Goal: Information Seeking & Learning: Stay updated

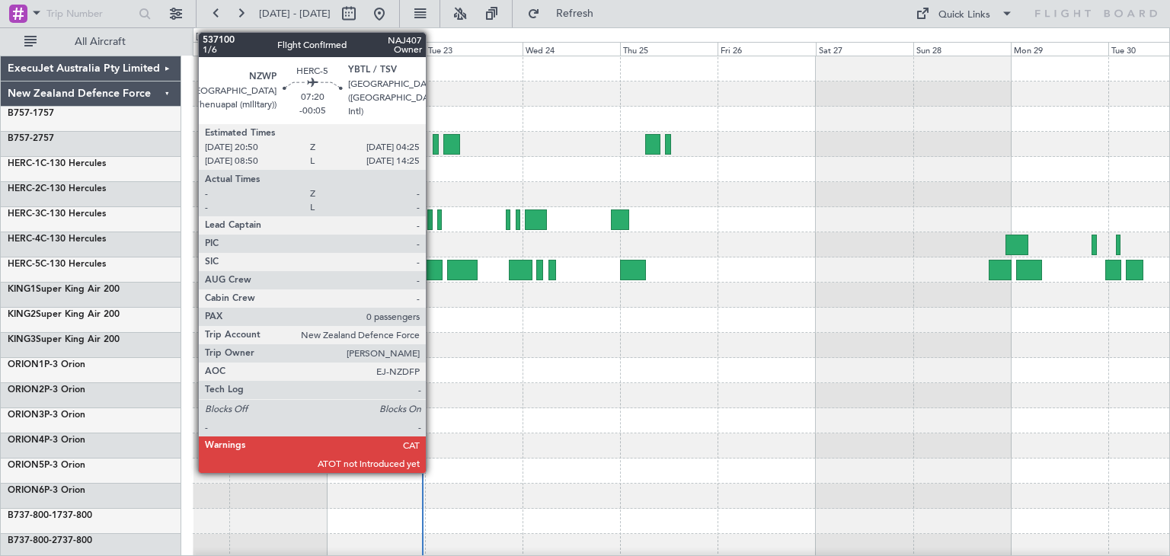
click at [433, 262] on div at bounding box center [426, 270] width 31 height 21
click at [431, 270] on div at bounding box center [426, 270] width 31 height 21
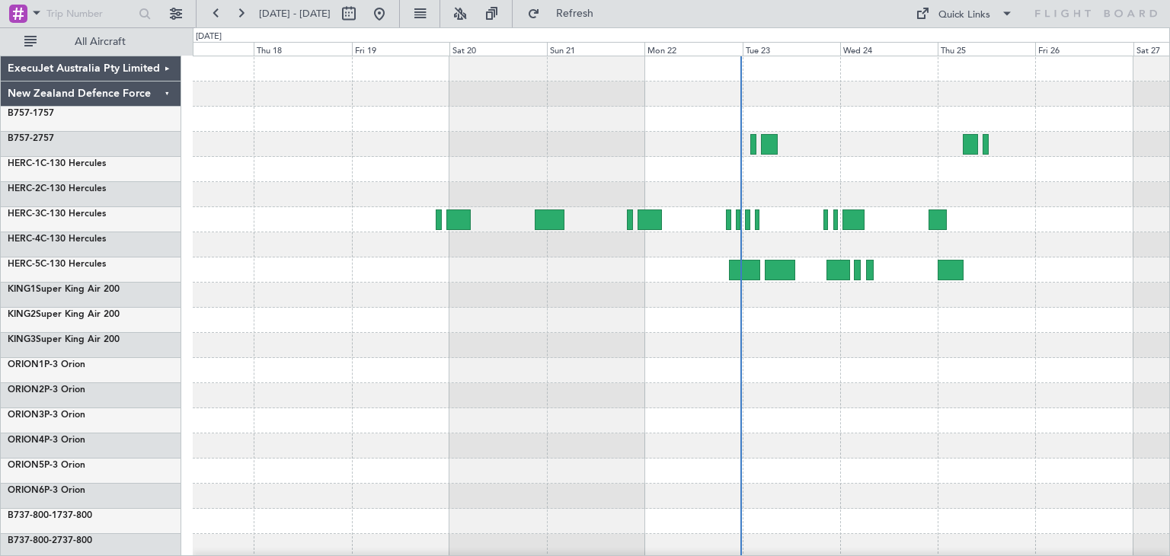
click at [715, 370] on div at bounding box center [681, 370] width 977 height 25
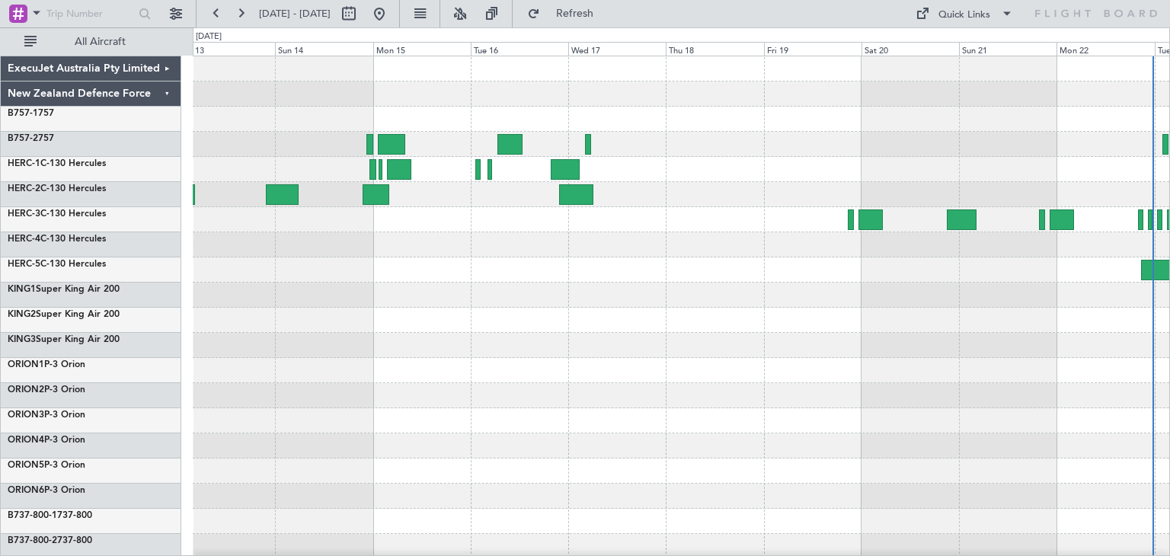
click at [680, 345] on div at bounding box center [681, 345] width 977 height 25
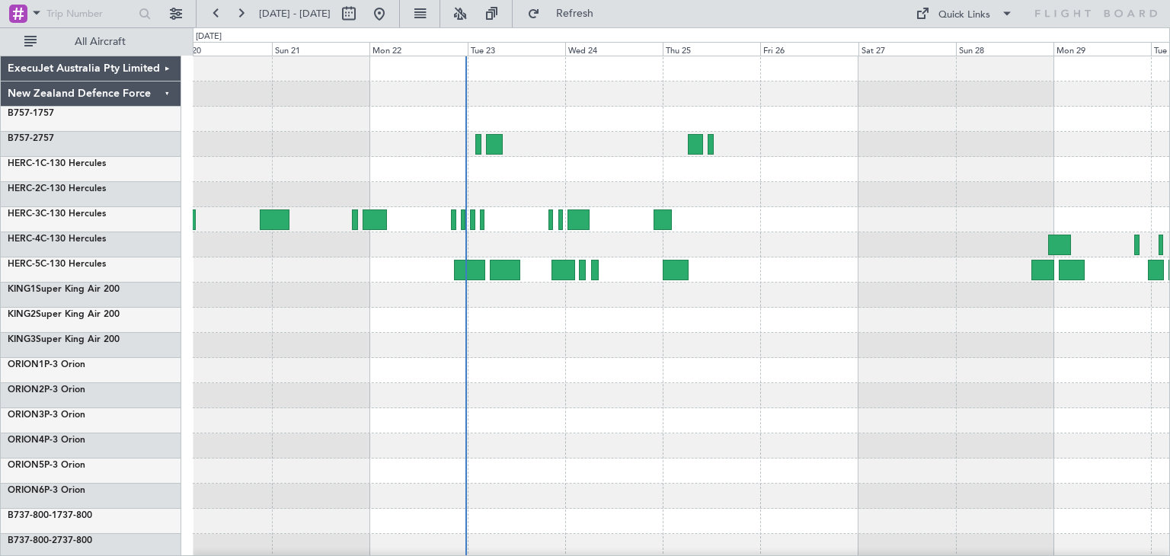
click at [226, 365] on div at bounding box center [681, 370] width 977 height 629
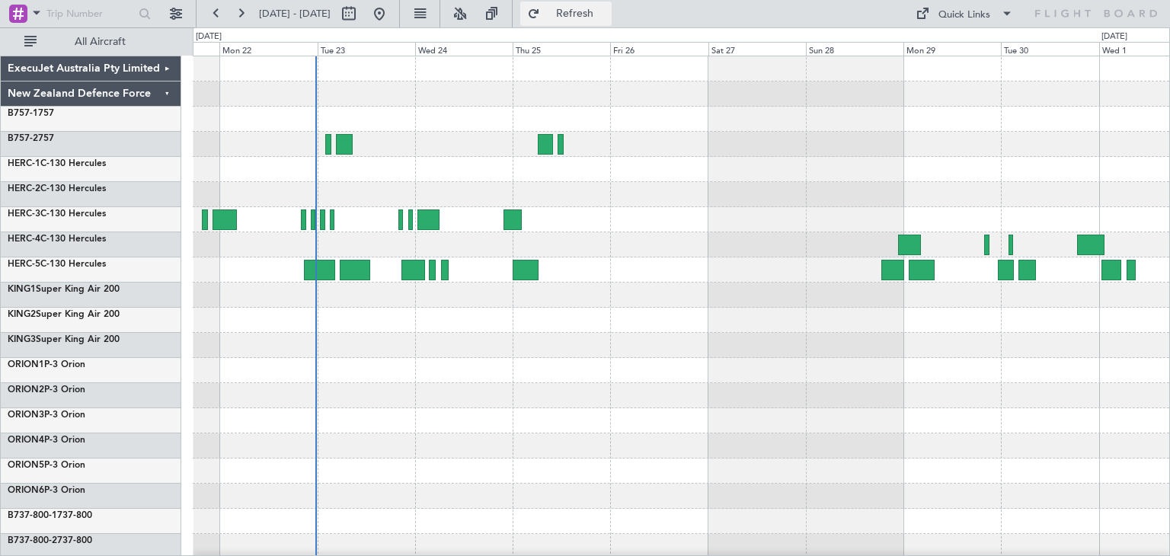
drag, startPoint x: 645, startPoint y: 14, endPoint x: 631, endPoint y: 22, distance: 16.4
click at [607, 14] on span "Refresh" at bounding box center [575, 13] width 64 height 11
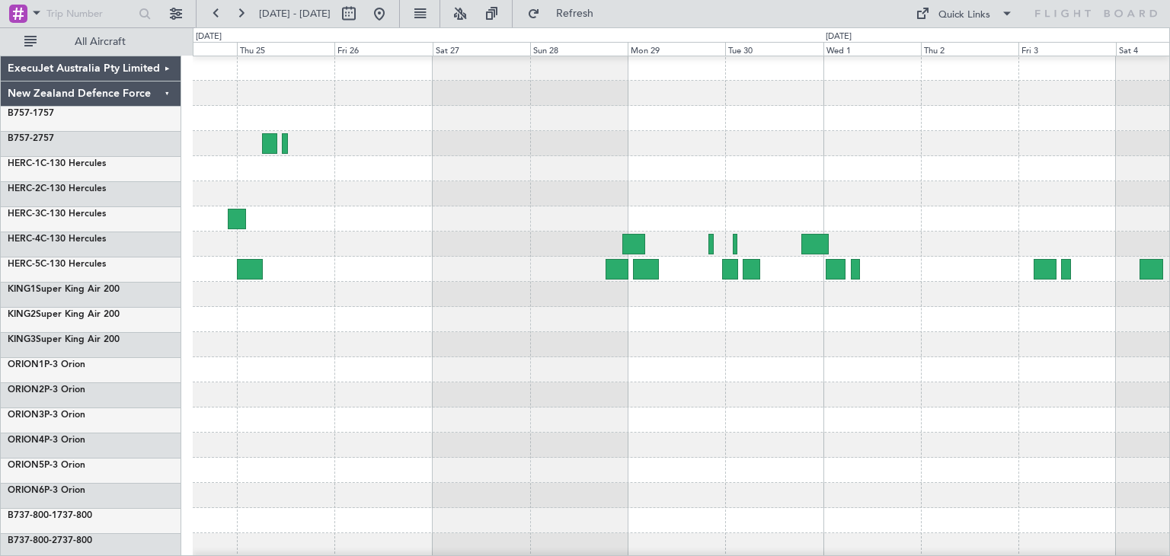
scroll to position [2, 0]
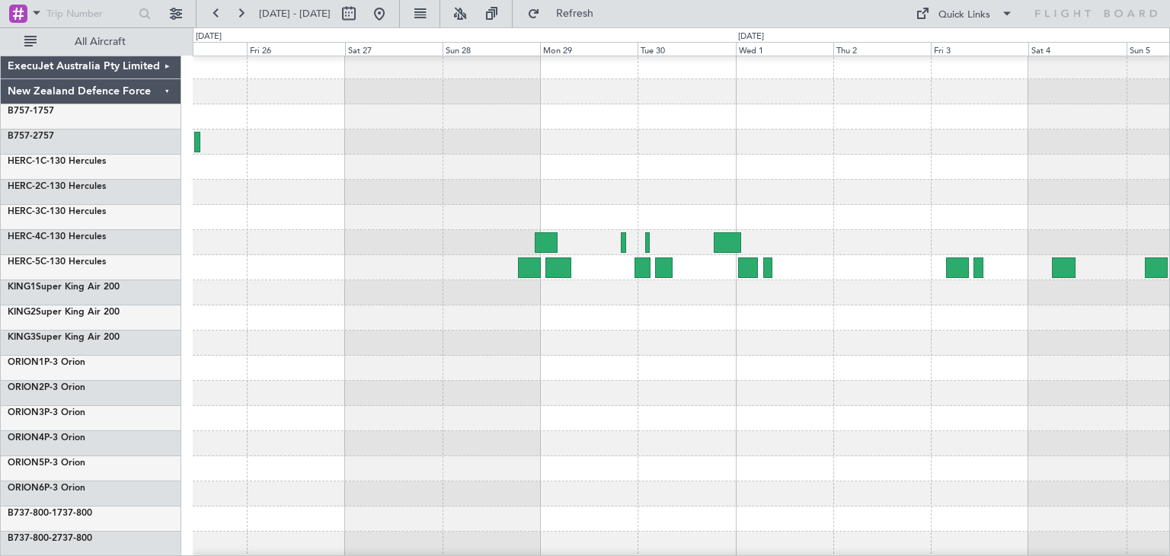
click at [280, 394] on div at bounding box center [681, 393] width 977 height 25
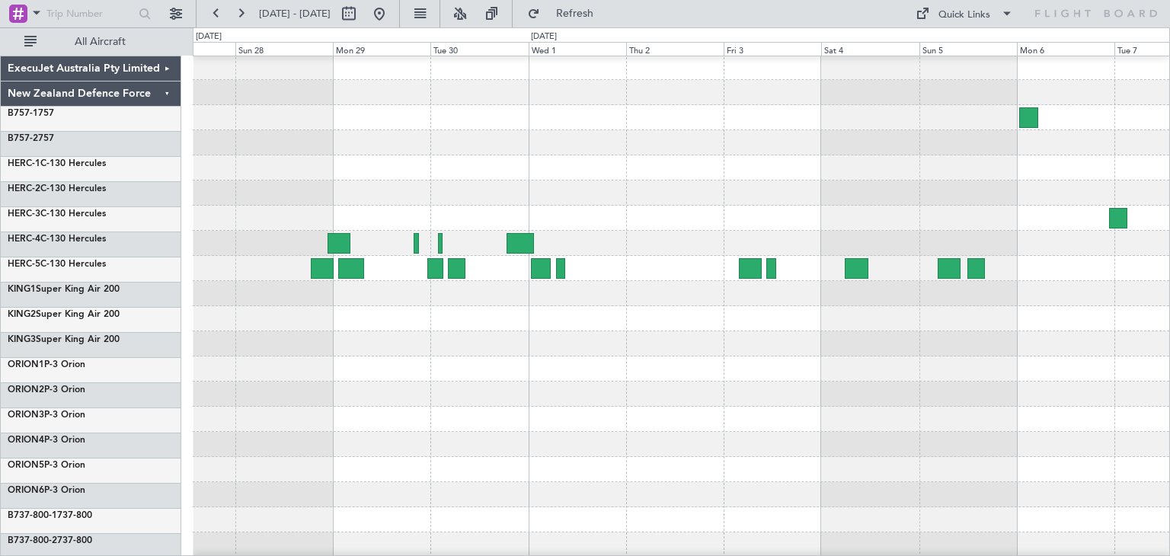
scroll to position [0, 0]
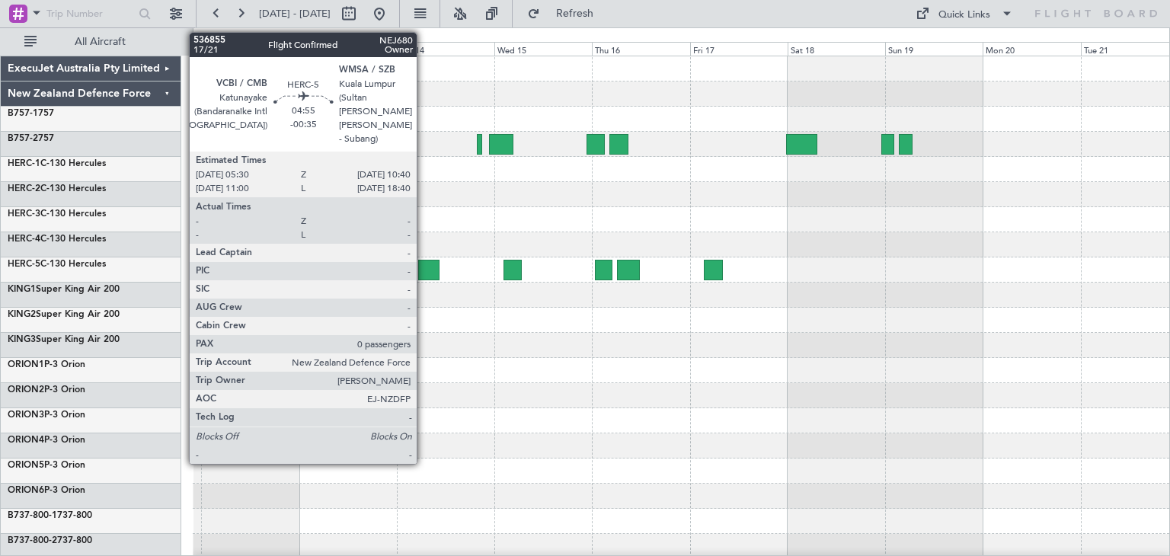
click at [424, 267] on div at bounding box center [428, 270] width 21 height 21
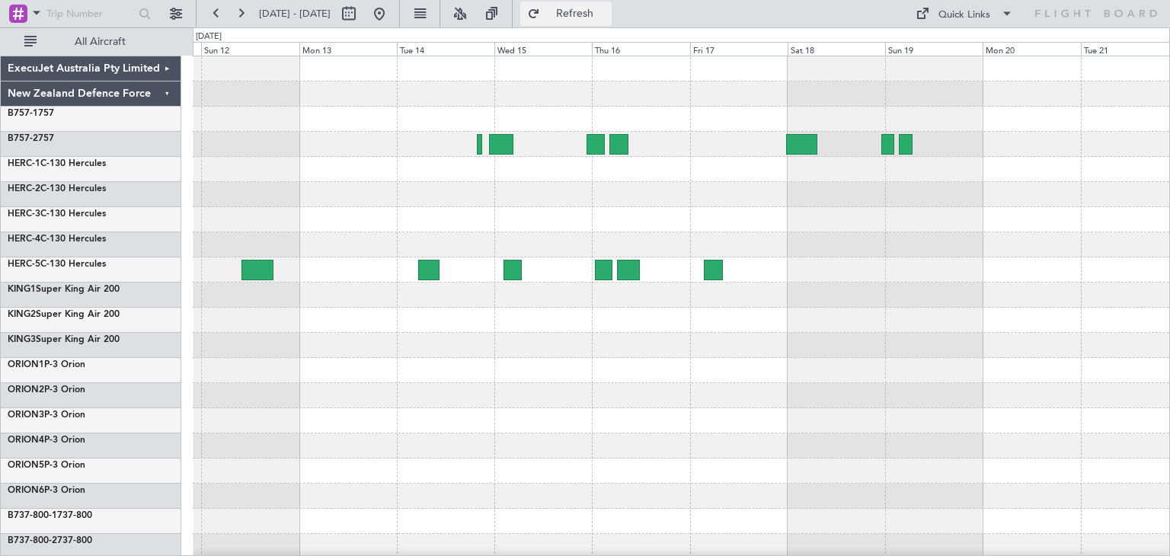
click at [607, 14] on span "Refresh" at bounding box center [575, 13] width 64 height 11
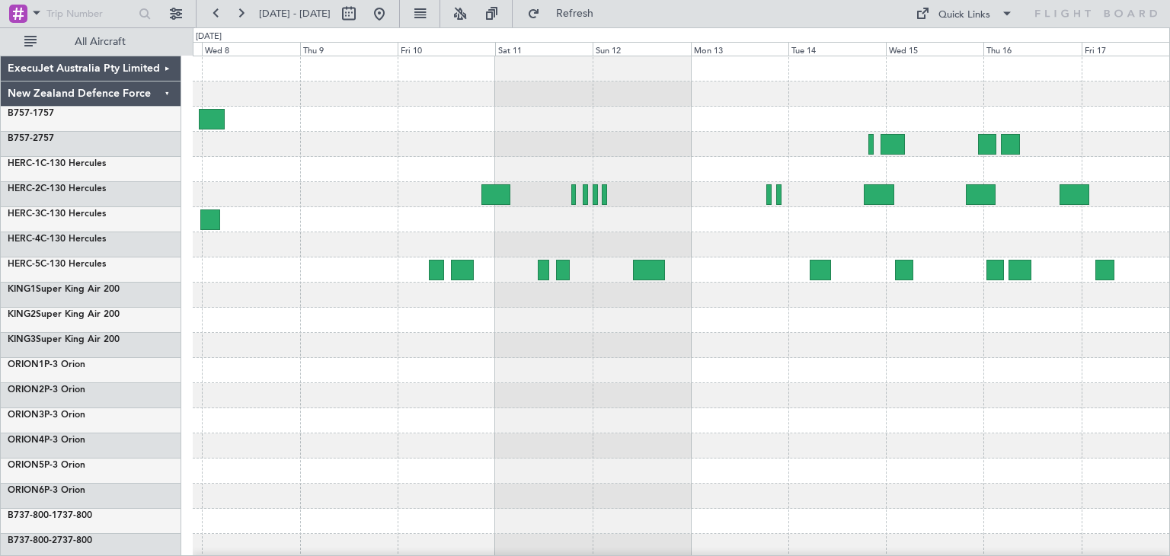
click at [908, 434] on div at bounding box center [681, 370] width 977 height 629
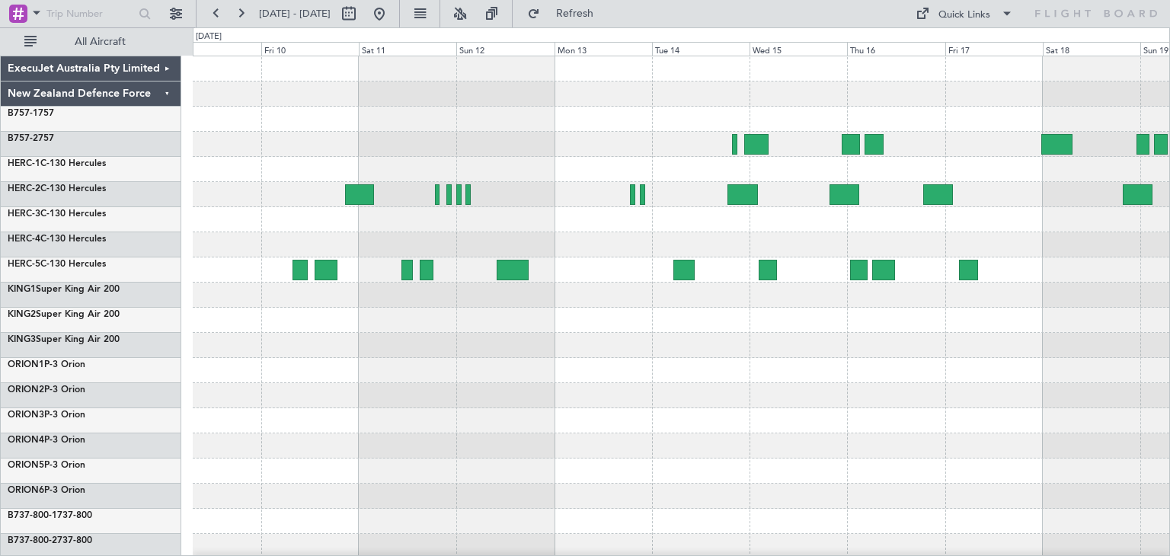
click at [491, 201] on div at bounding box center [681, 194] width 977 height 25
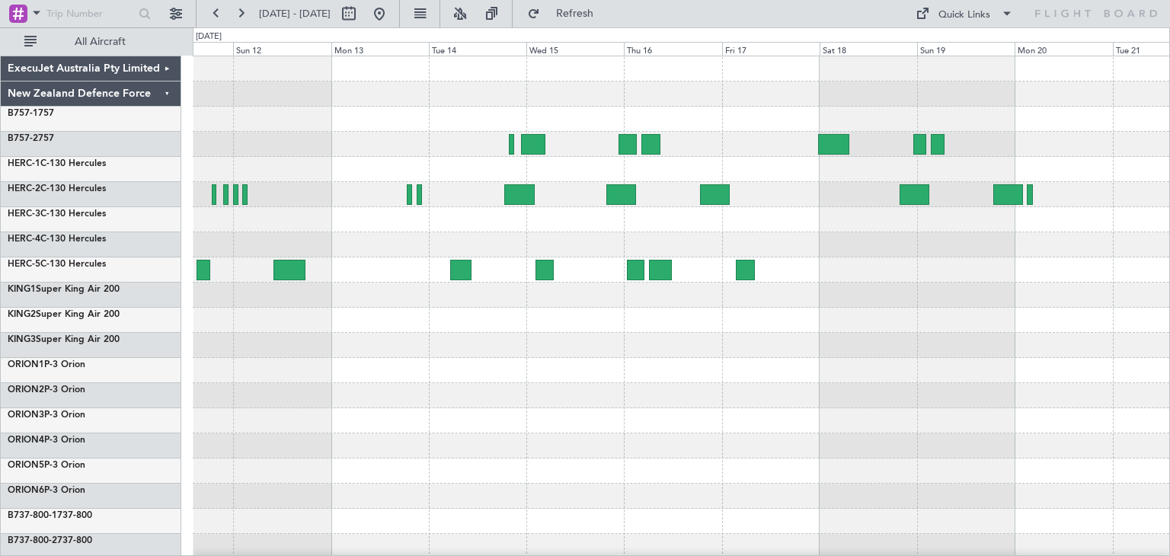
click at [667, 235] on div at bounding box center [681, 370] width 977 height 629
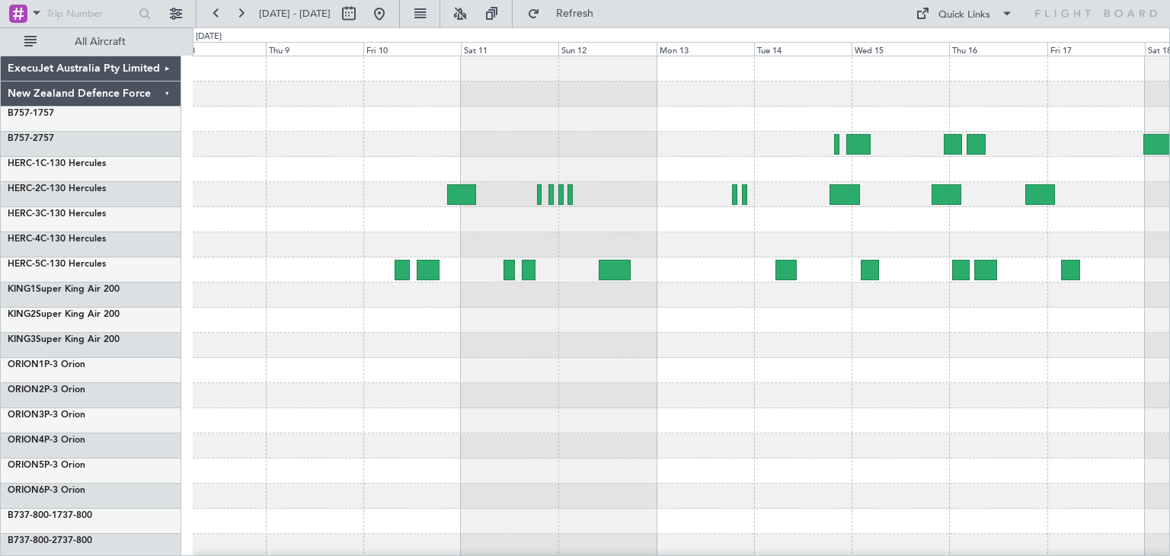
click at [904, 427] on div at bounding box center [681, 370] width 977 height 629
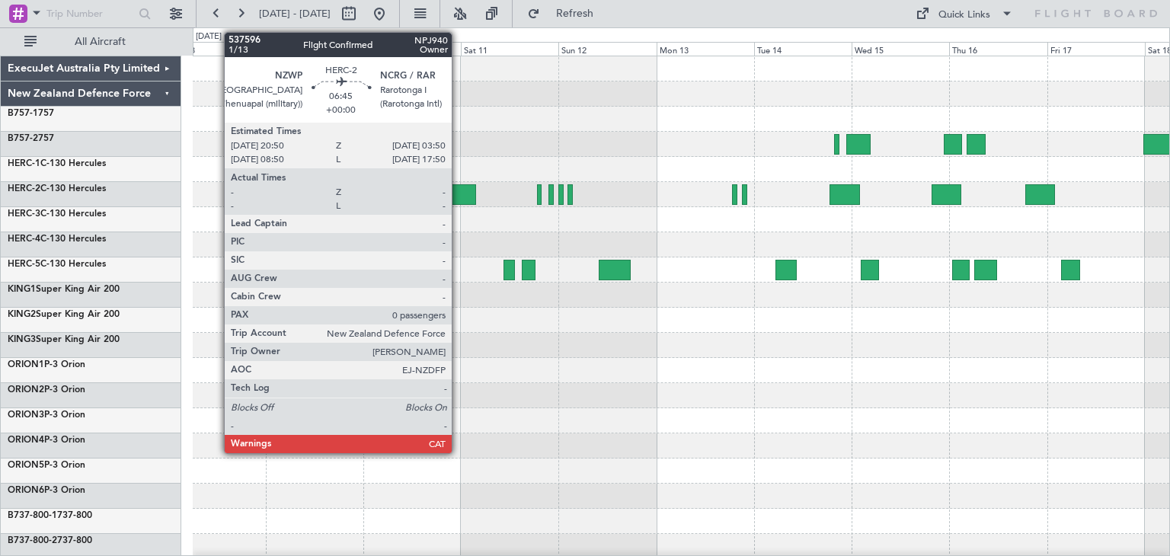
click at [459, 187] on div at bounding box center [461, 194] width 29 height 21
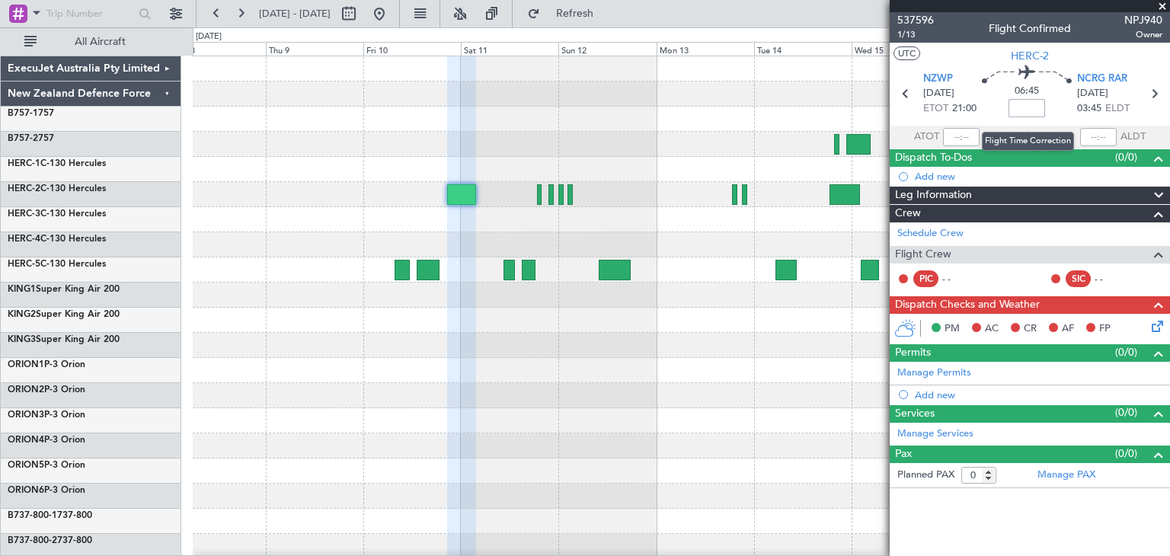
click at [1029, 107] on input at bounding box center [1027, 108] width 37 height 18
type input "-01:15"
click at [1161, 6] on span at bounding box center [1162, 7] width 15 height 14
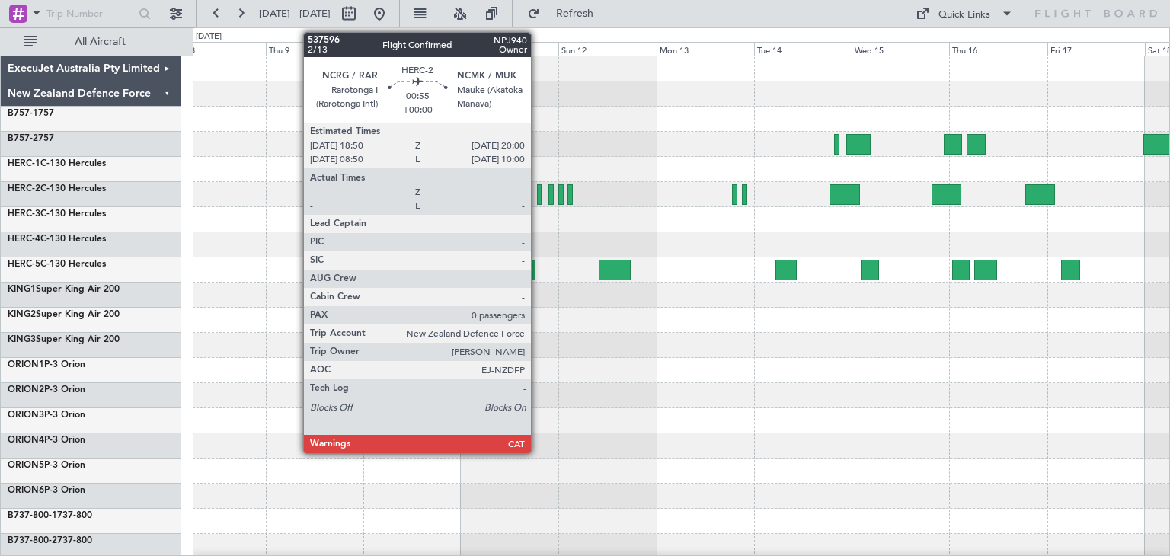
click at [538, 199] on div at bounding box center [539, 194] width 5 height 21
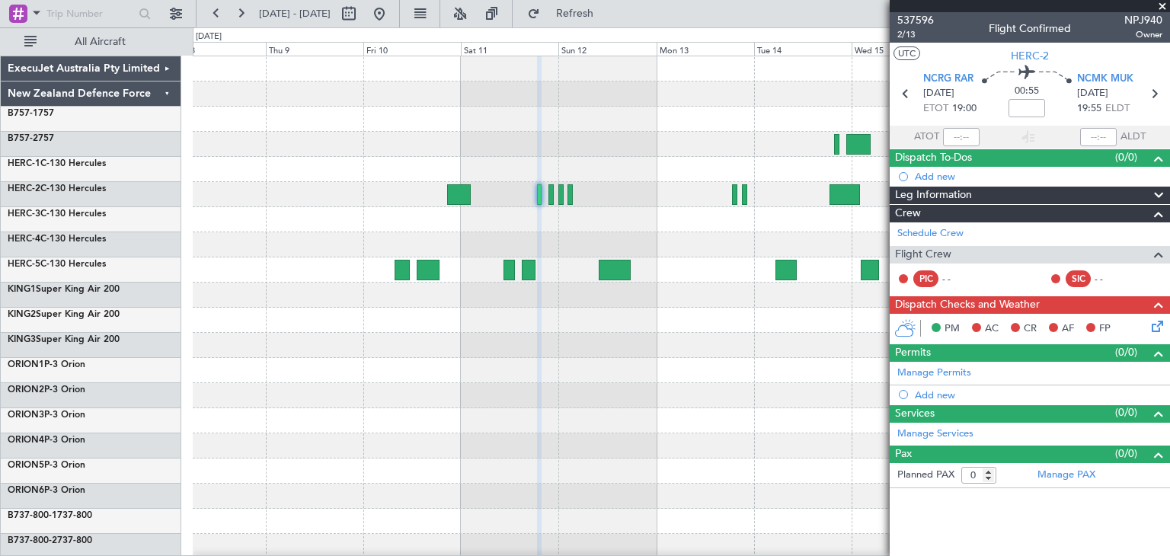
click at [1167, 4] on span at bounding box center [1162, 7] width 15 height 14
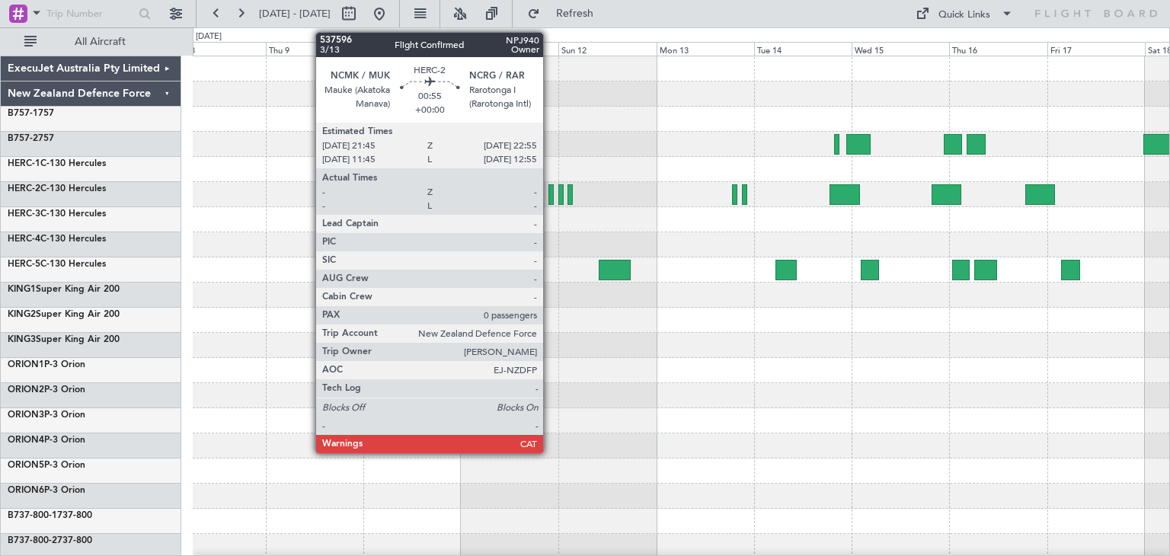
click at [550, 199] on div at bounding box center [551, 194] width 5 height 21
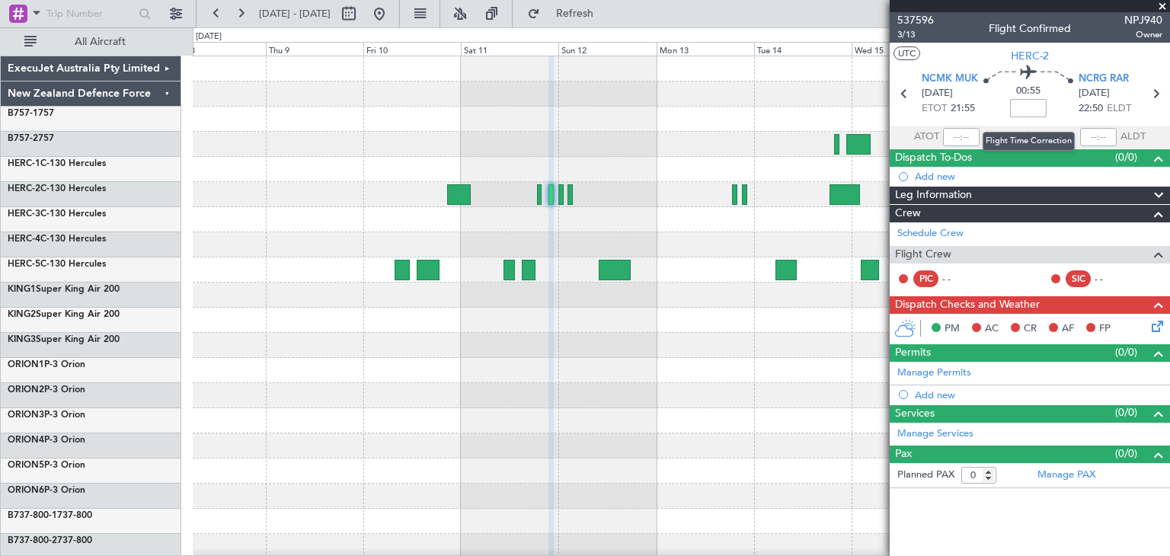
click at [1030, 114] on input at bounding box center [1028, 108] width 37 height 18
type input "-00:05"
click at [1162, 7] on span at bounding box center [1162, 7] width 15 height 14
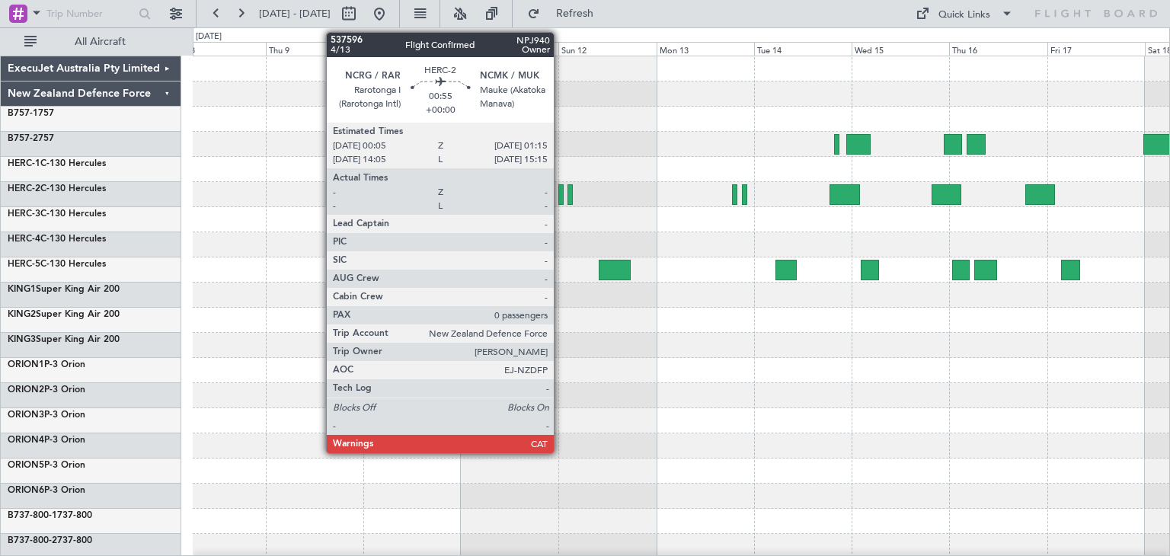
click at [561, 197] on div at bounding box center [561, 194] width 5 height 21
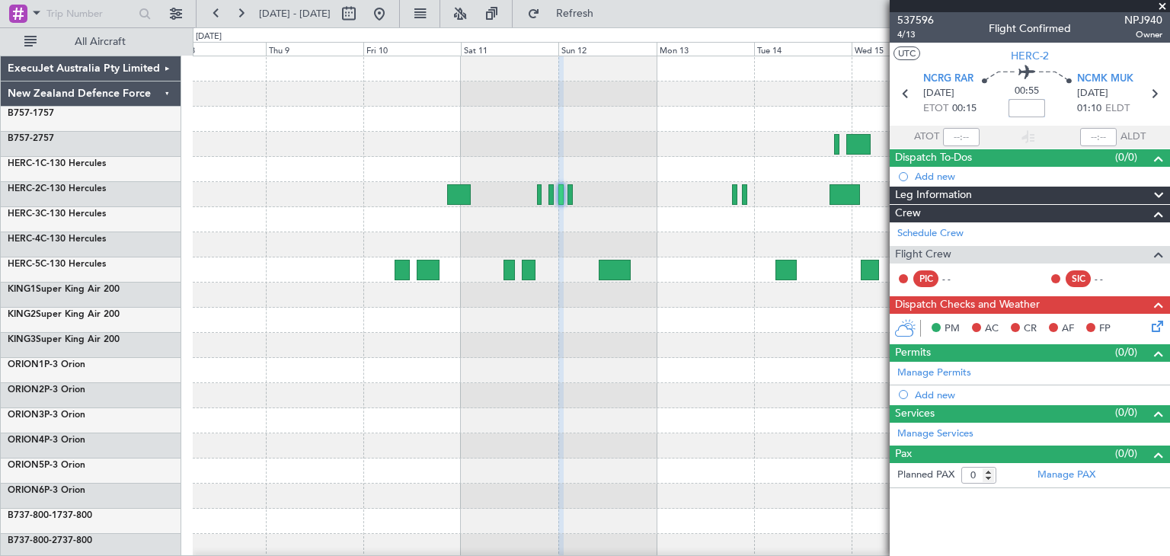
click at [1023, 109] on input at bounding box center [1027, 108] width 37 height 18
type input "-00:05"
click at [1165, 5] on span at bounding box center [1162, 7] width 15 height 14
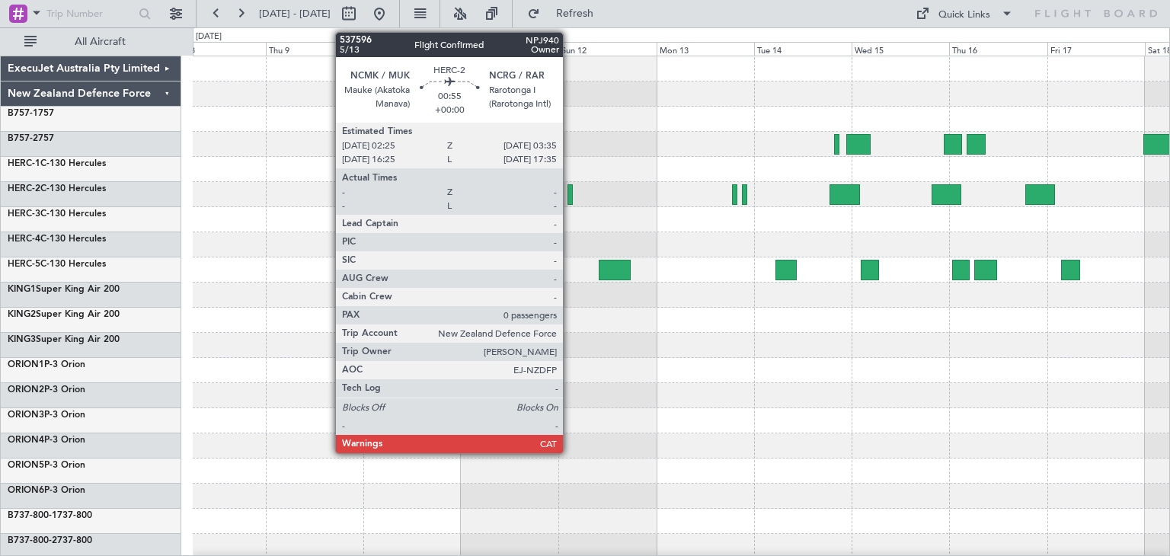
click at [570, 198] on div at bounding box center [570, 194] width 5 height 21
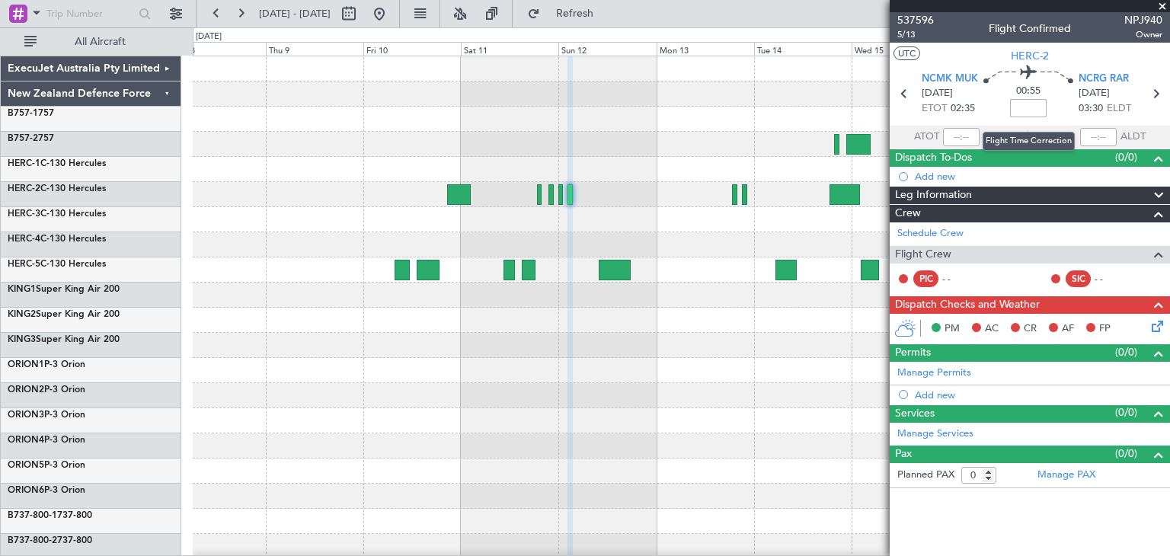
click at [1024, 107] on input at bounding box center [1028, 108] width 37 height 18
type input "-00:05"
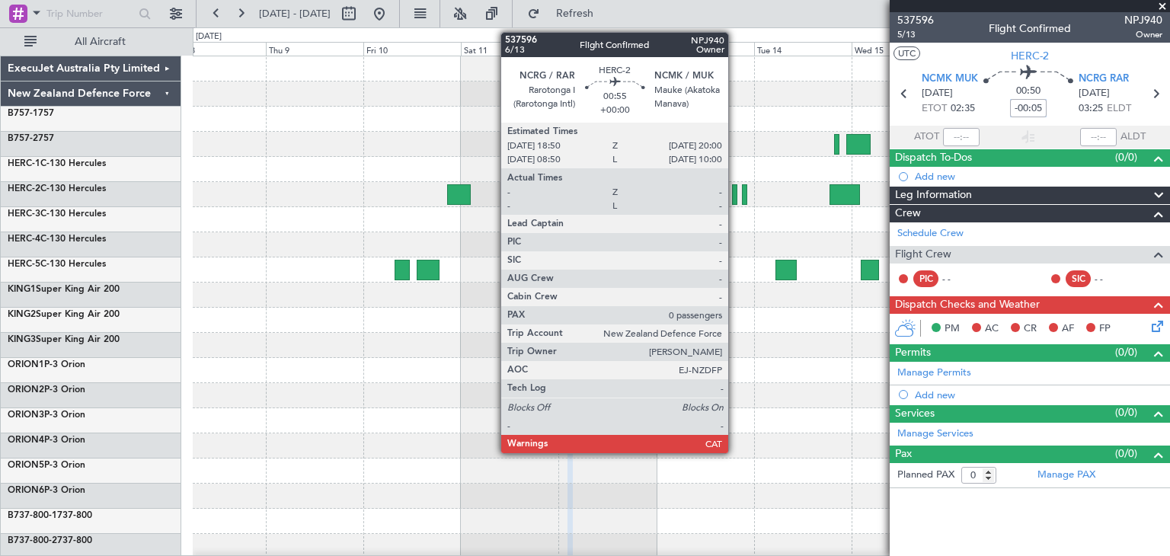
click at [735, 198] on div at bounding box center [734, 194] width 5 height 21
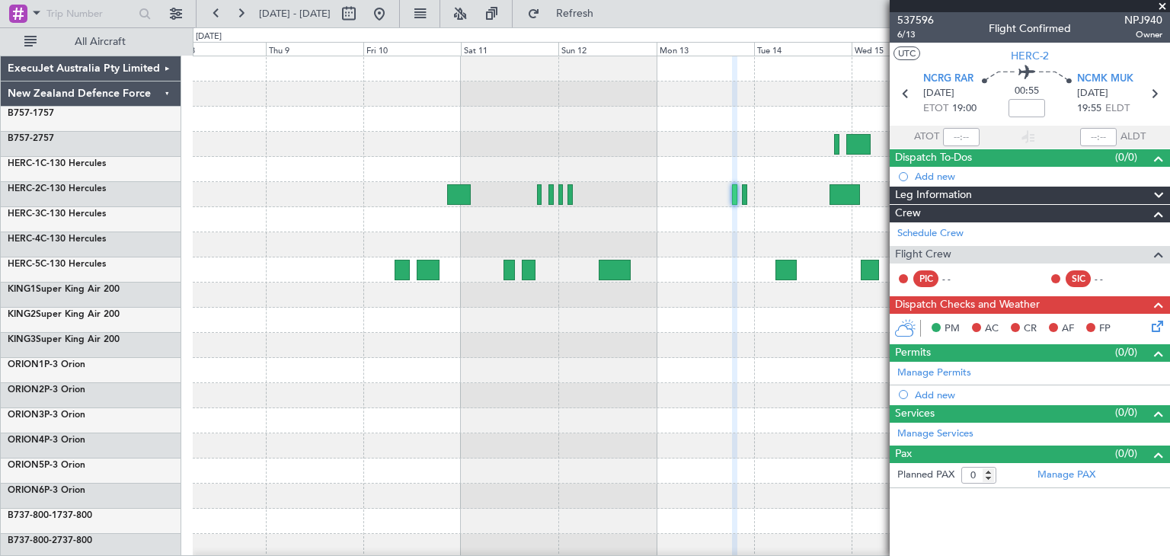
click at [1159, 7] on span at bounding box center [1162, 7] width 15 height 14
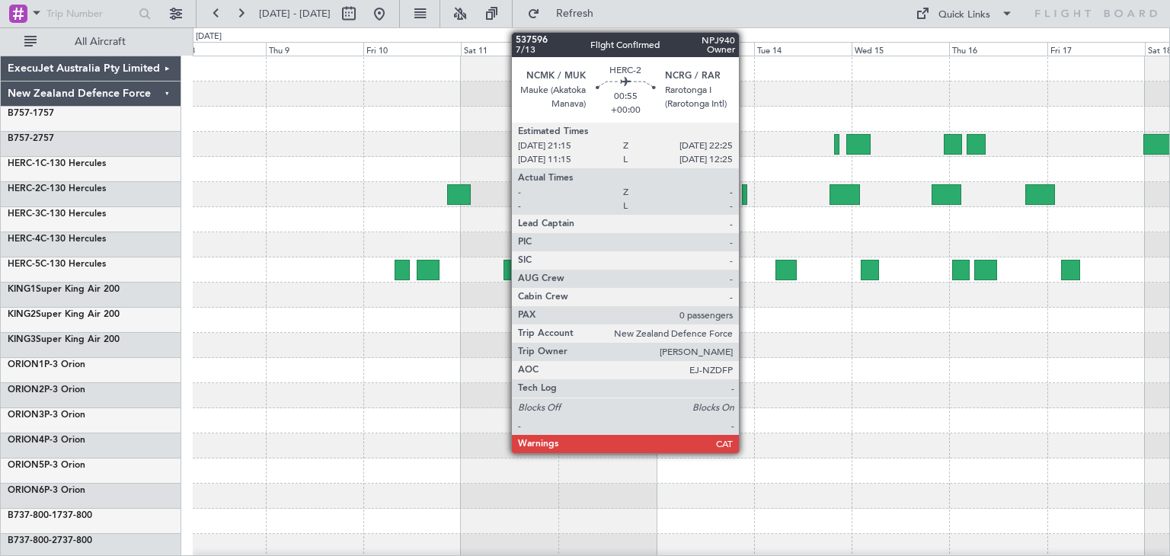
click at [746, 199] on div at bounding box center [744, 194] width 5 height 21
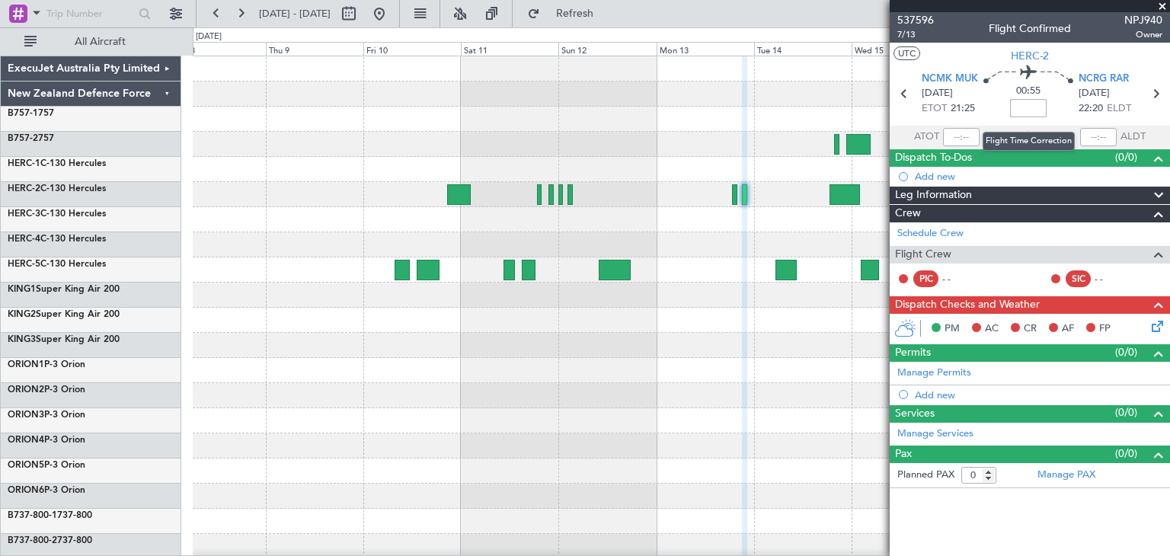
click at [1035, 108] on input at bounding box center [1028, 108] width 37 height 18
type input "-00:05"
click at [1167, 4] on span at bounding box center [1162, 7] width 15 height 14
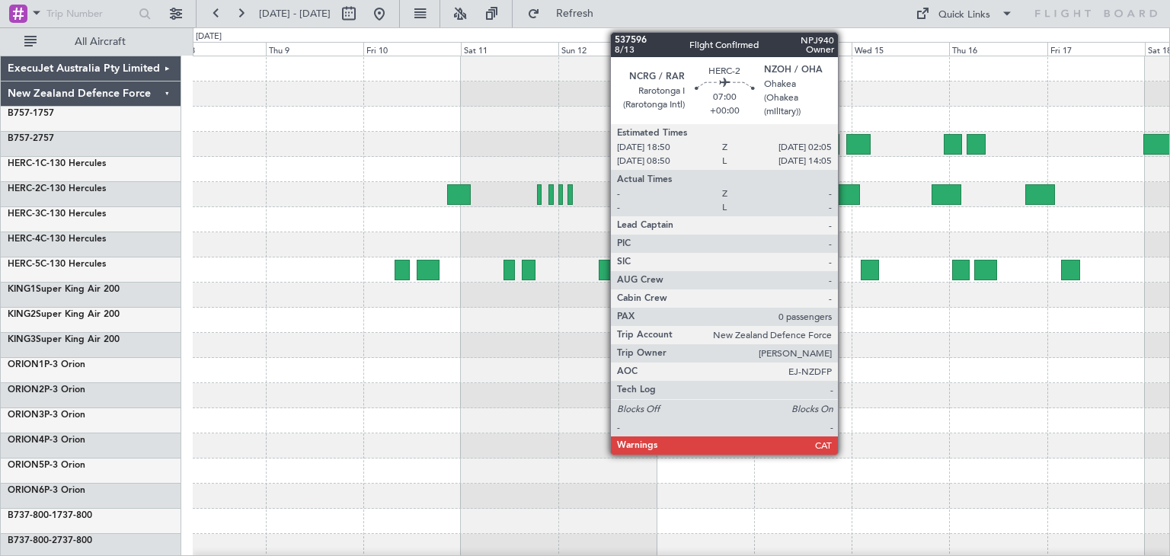
click at [845, 194] on div at bounding box center [845, 194] width 30 height 21
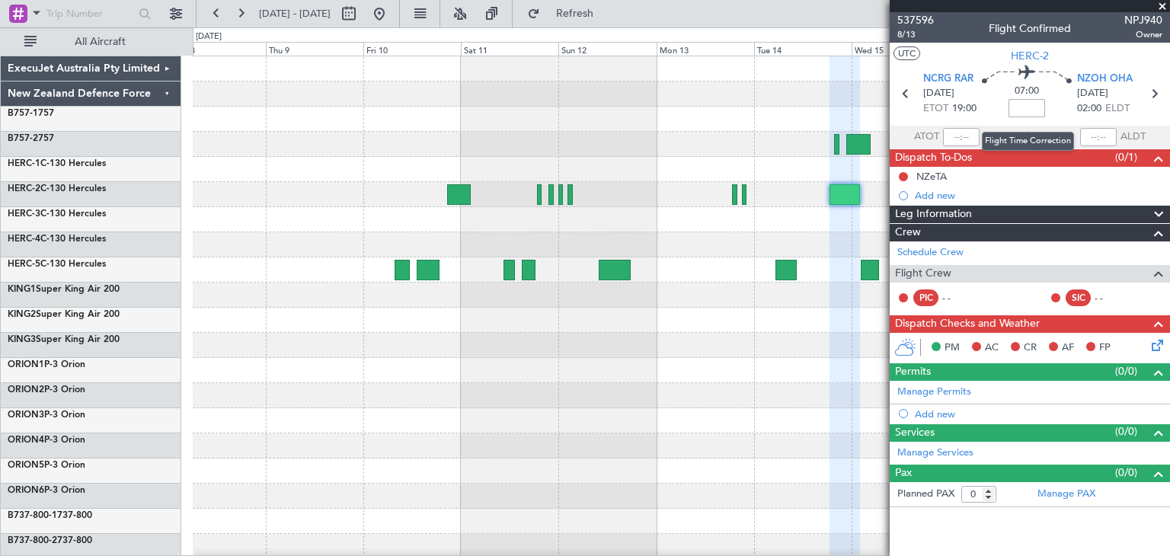
click at [1032, 110] on input at bounding box center [1027, 108] width 37 height 18
type input "-00:10"
click at [1161, 7] on span at bounding box center [1162, 7] width 15 height 14
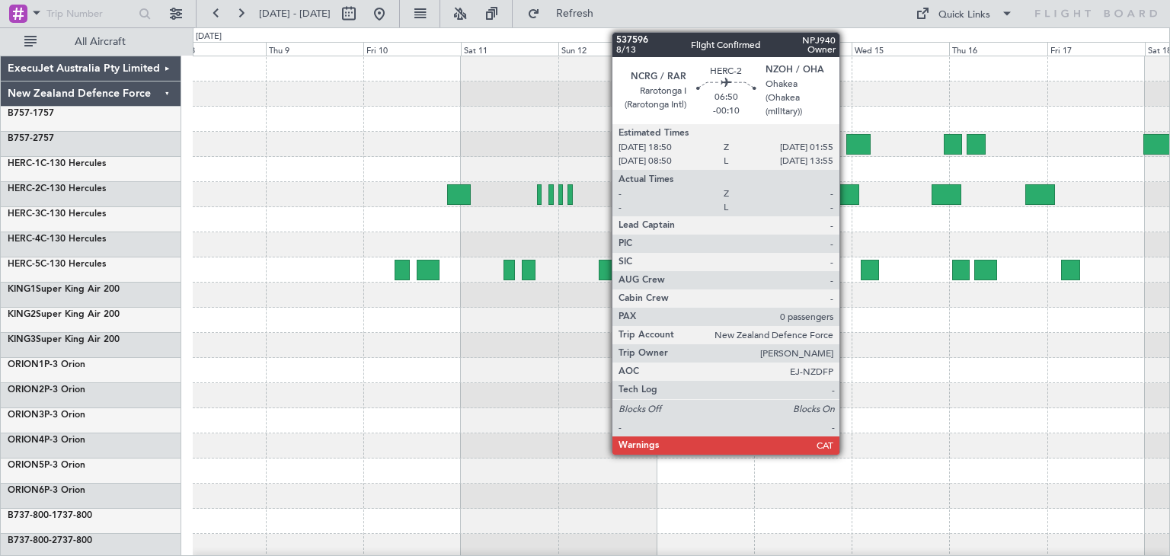
click at [847, 191] on div at bounding box center [844, 194] width 29 height 21
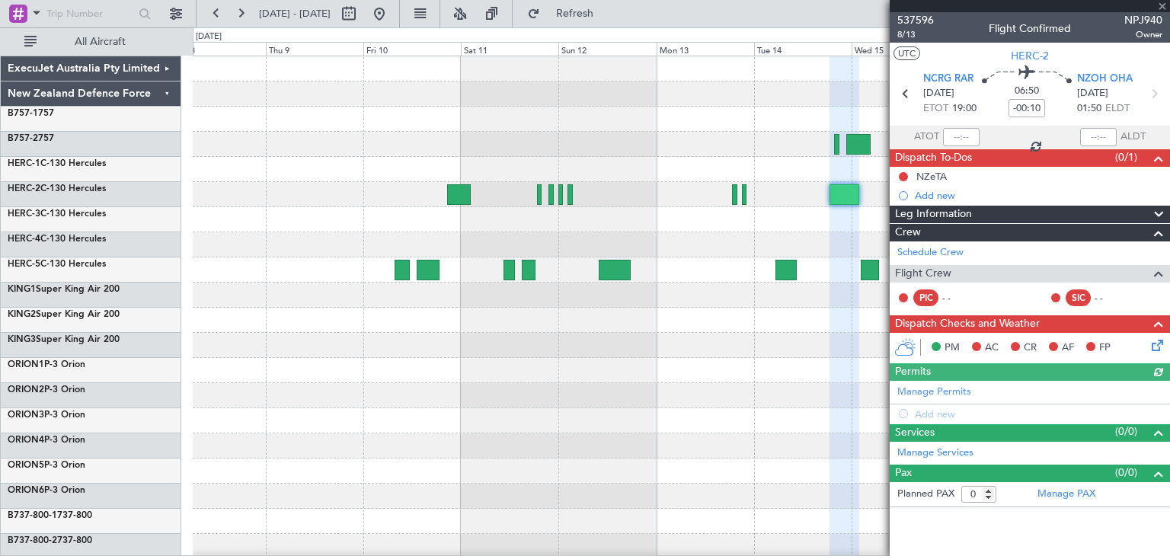
click at [1163, 7] on div at bounding box center [1030, 6] width 280 height 12
click at [1167, 5] on span at bounding box center [1162, 7] width 15 height 14
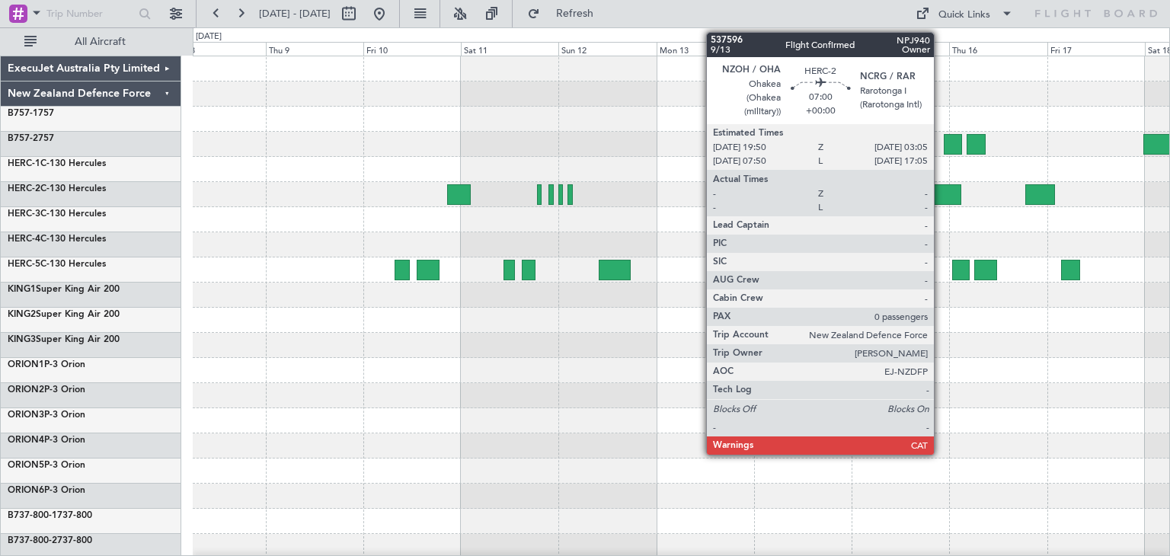
click at [941, 192] on div at bounding box center [947, 194] width 30 height 21
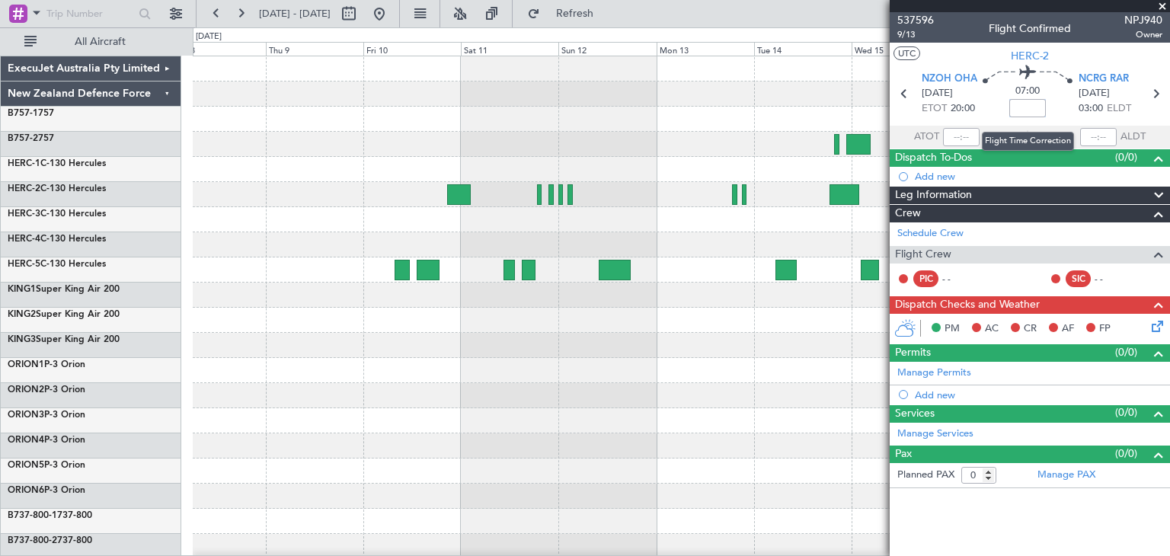
click at [1031, 105] on input at bounding box center [1028, 108] width 37 height 18
type input "-01:10"
click at [1170, 6] on span at bounding box center [1162, 7] width 15 height 14
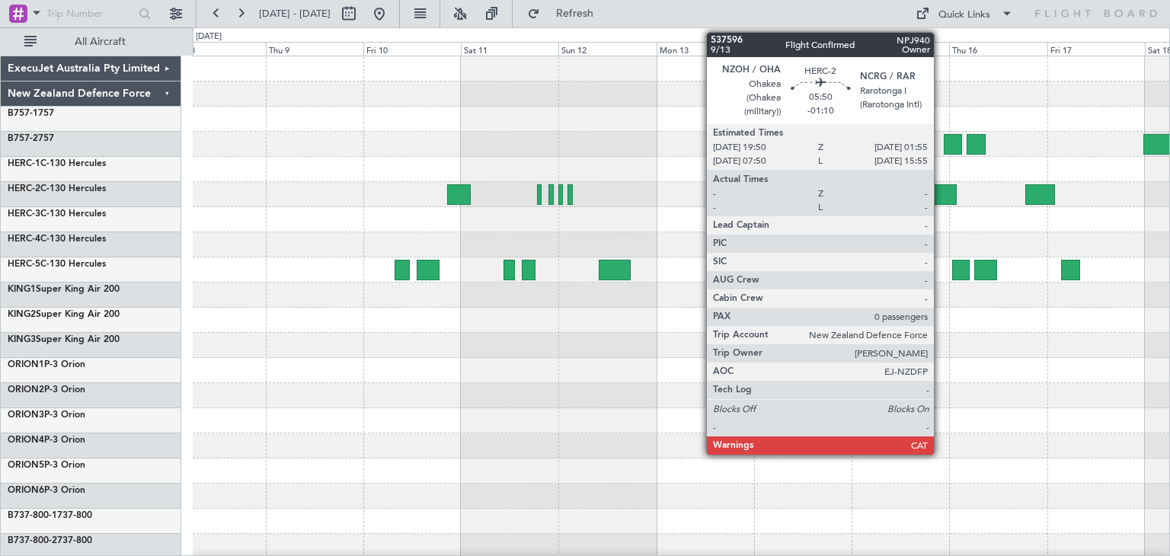
click at [941, 187] on div at bounding box center [944, 194] width 25 height 21
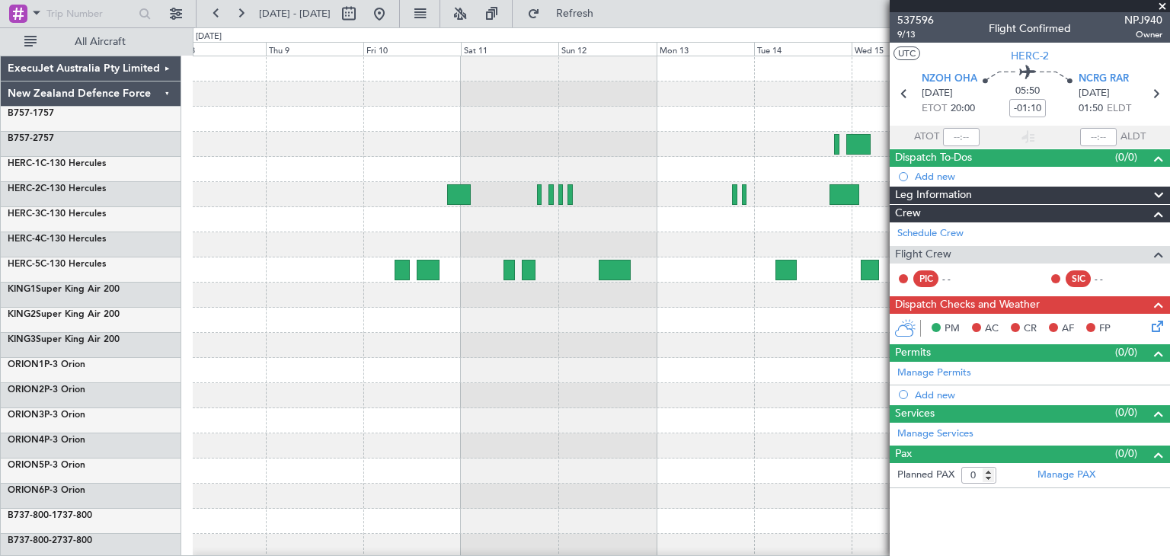
click at [1161, 6] on span at bounding box center [1162, 7] width 15 height 14
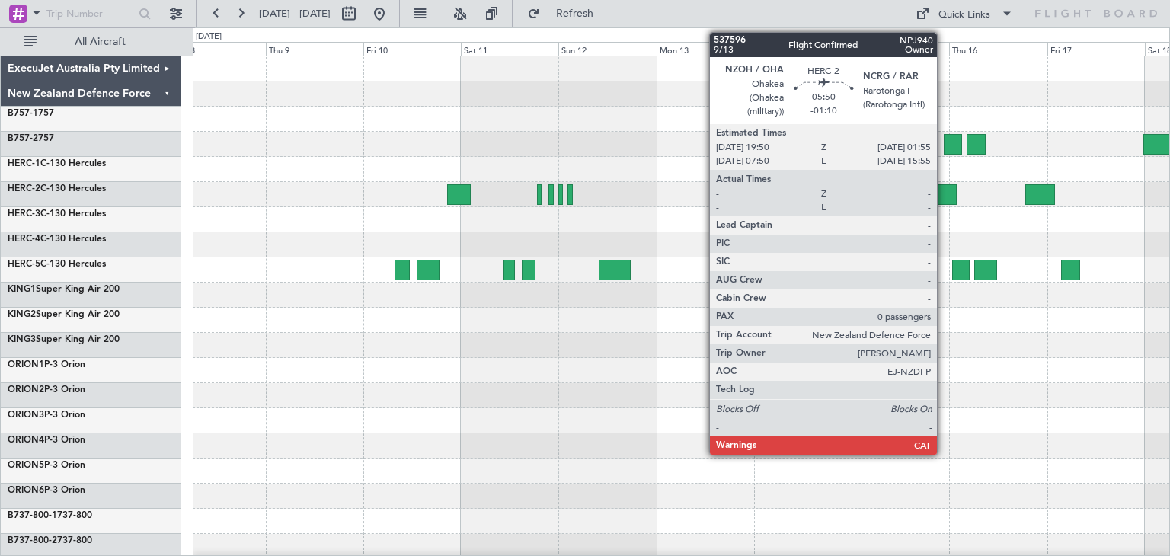
click at [944, 187] on div at bounding box center [944, 194] width 25 height 21
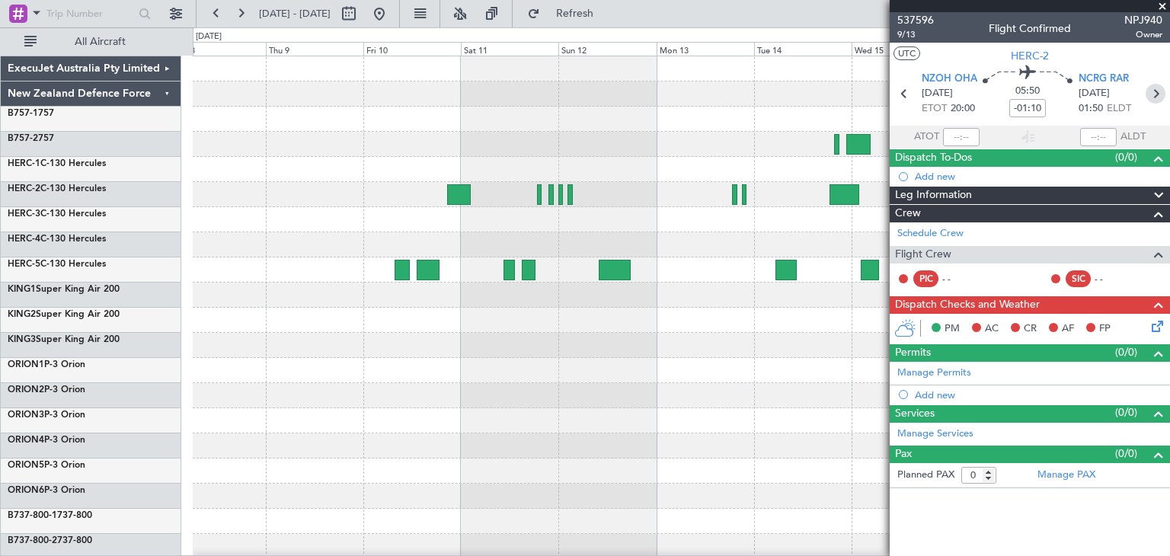
click at [1155, 96] on icon at bounding box center [1156, 94] width 20 height 20
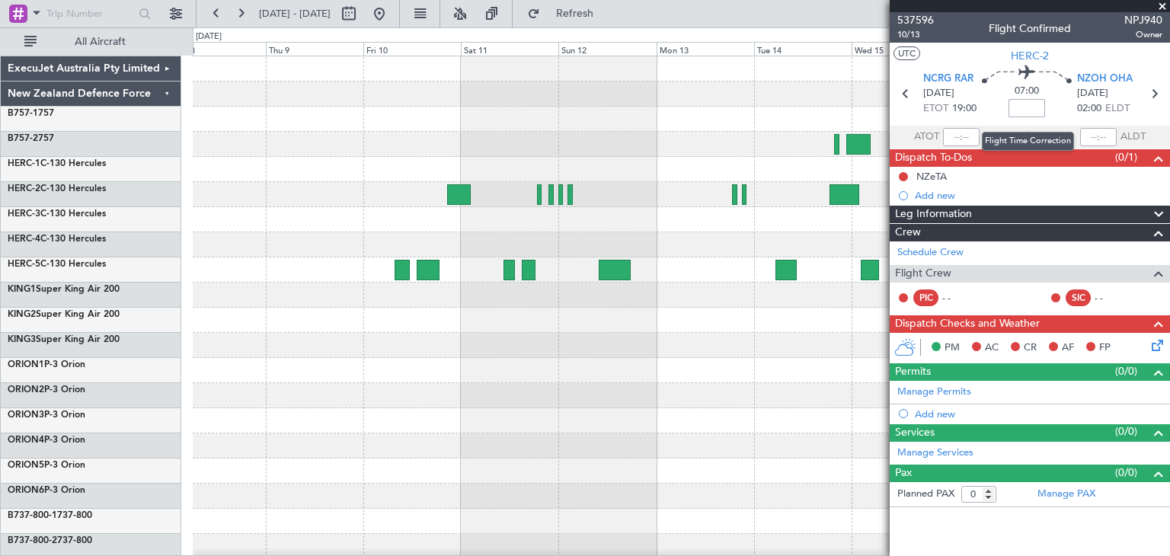
click at [1025, 108] on input at bounding box center [1027, 108] width 37 height 18
type input "-00:10"
click at [1152, 95] on icon at bounding box center [1154, 94] width 20 height 20
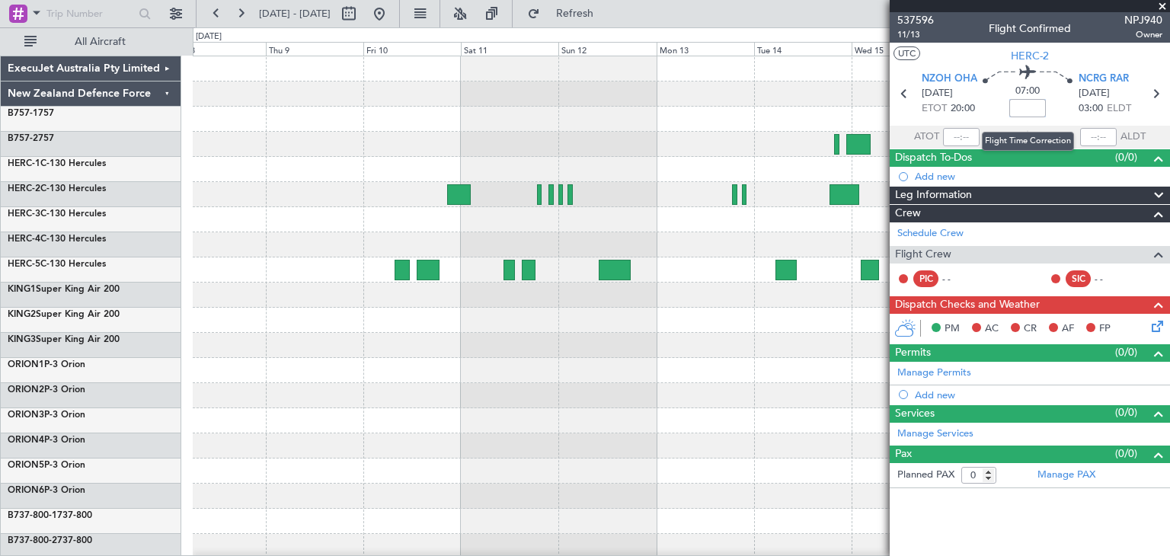
click at [1027, 109] on input at bounding box center [1028, 108] width 37 height 18
type input "-01:10"
click at [1153, 90] on icon at bounding box center [1156, 94] width 20 height 20
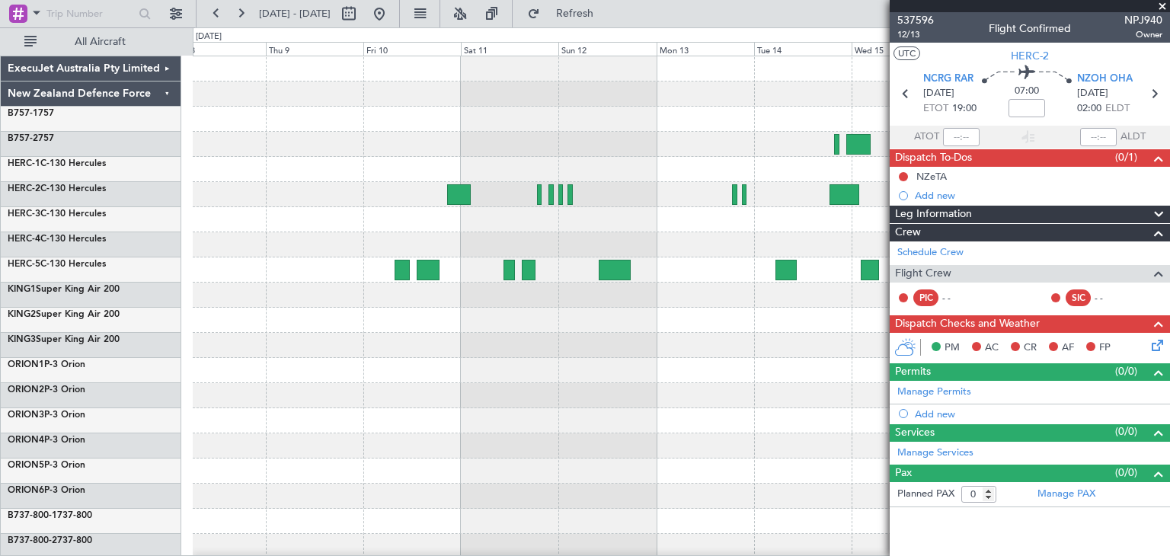
drag, startPoint x: 1163, startPoint y: 6, endPoint x: 1154, endPoint y: 13, distance: 11.4
click at [1163, 6] on span at bounding box center [1162, 7] width 15 height 14
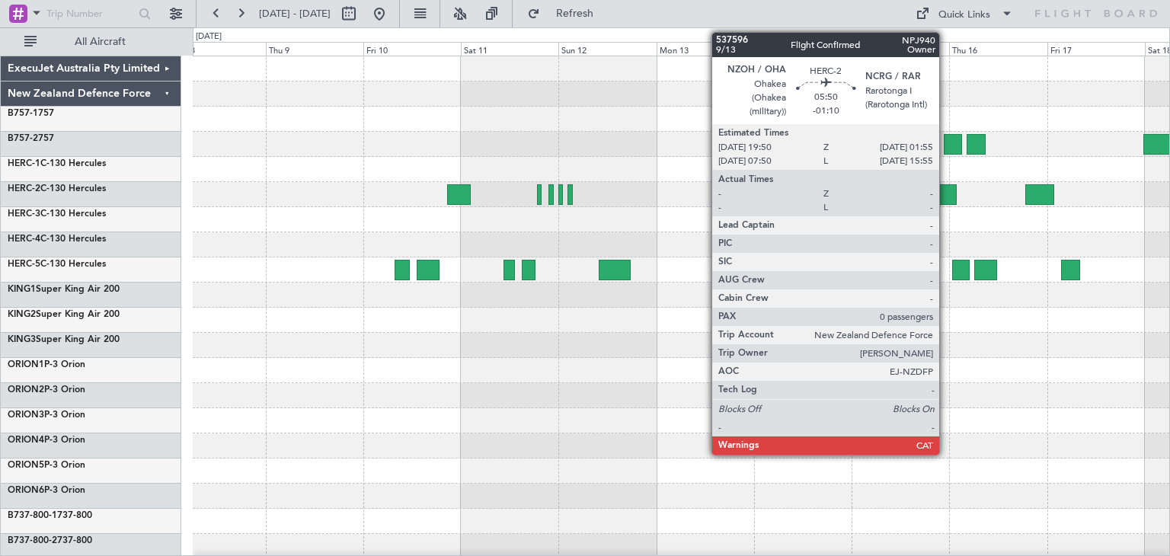
click at [946, 193] on div at bounding box center [944, 194] width 25 height 21
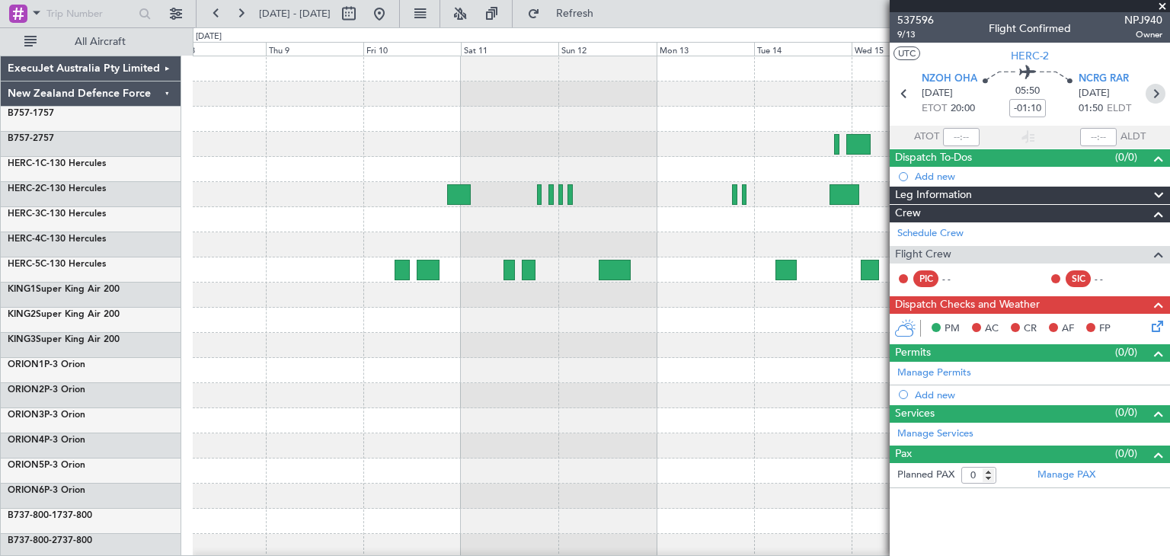
click at [1158, 95] on icon at bounding box center [1156, 94] width 20 height 20
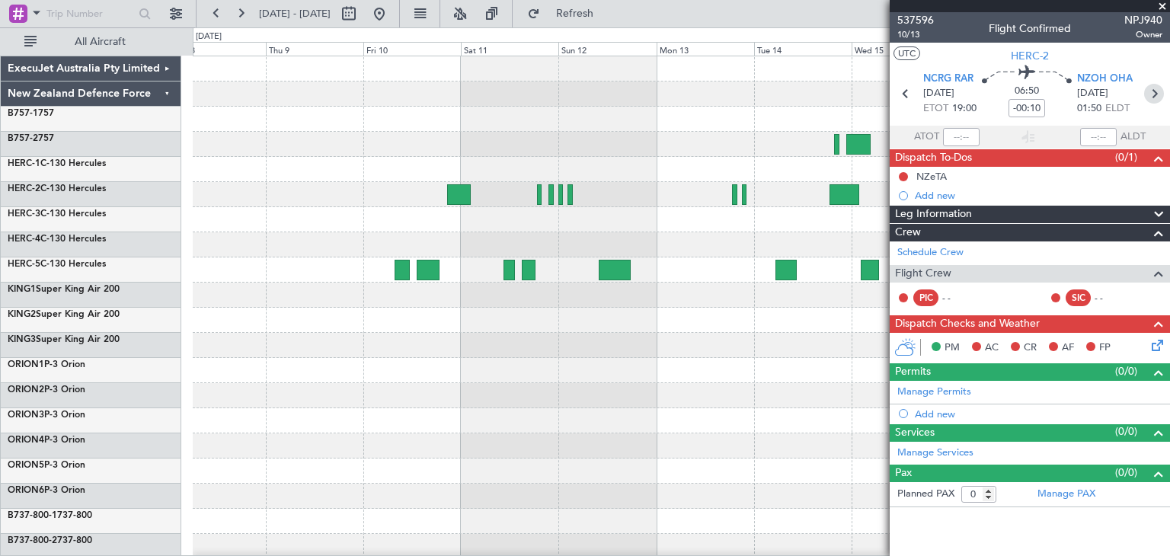
click at [1152, 94] on icon at bounding box center [1154, 94] width 20 height 20
type input "-01:10"
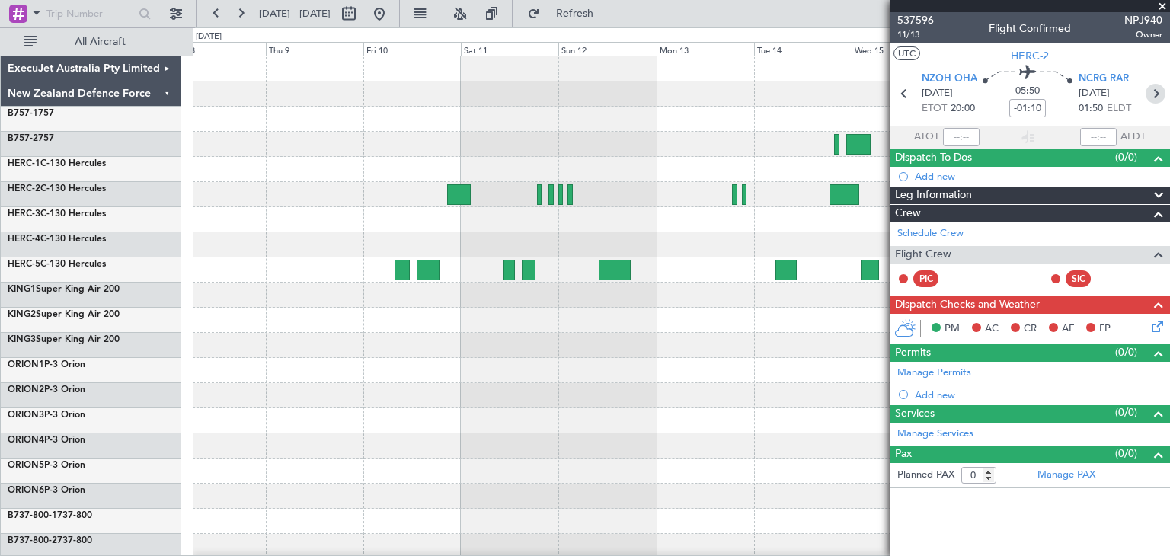
click at [1160, 98] on icon at bounding box center [1156, 94] width 20 height 20
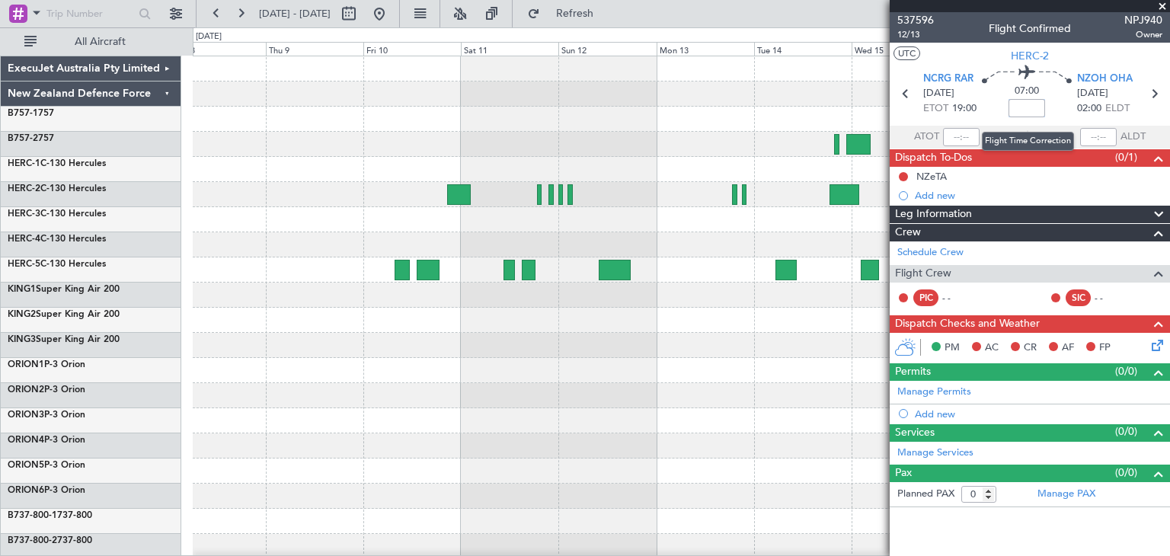
click at [1030, 108] on input at bounding box center [1027, 108] width 37 height 18
type input "-00:10"
click at [1156, 94] on icon at bounding box center [1154, 94] width 20 height 20
click at [1164, 8] on span at bounding box center [1162, 7] width 15 height 14
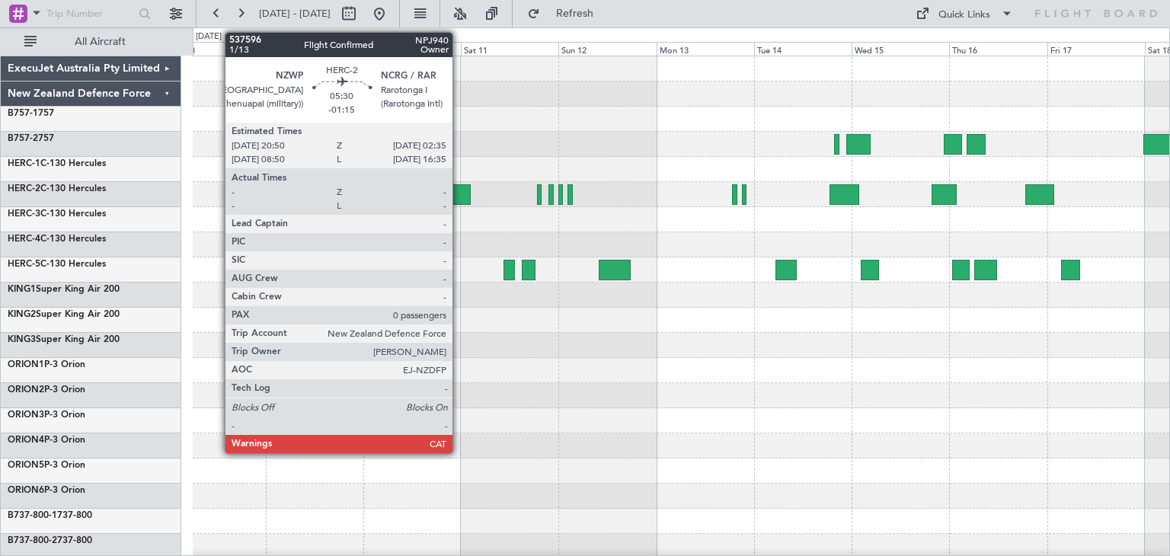
click at [459, 187] on div at bounding box center [459, 194] width 24 height 21
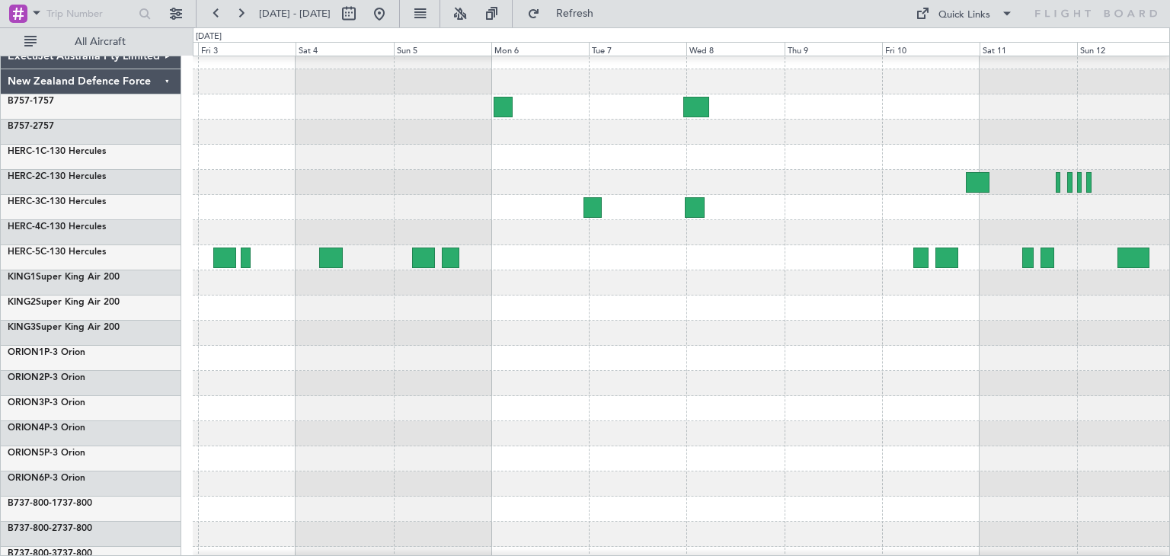
click at [1039, 423] on div at bounding box center [681, 433] width 977 height 25
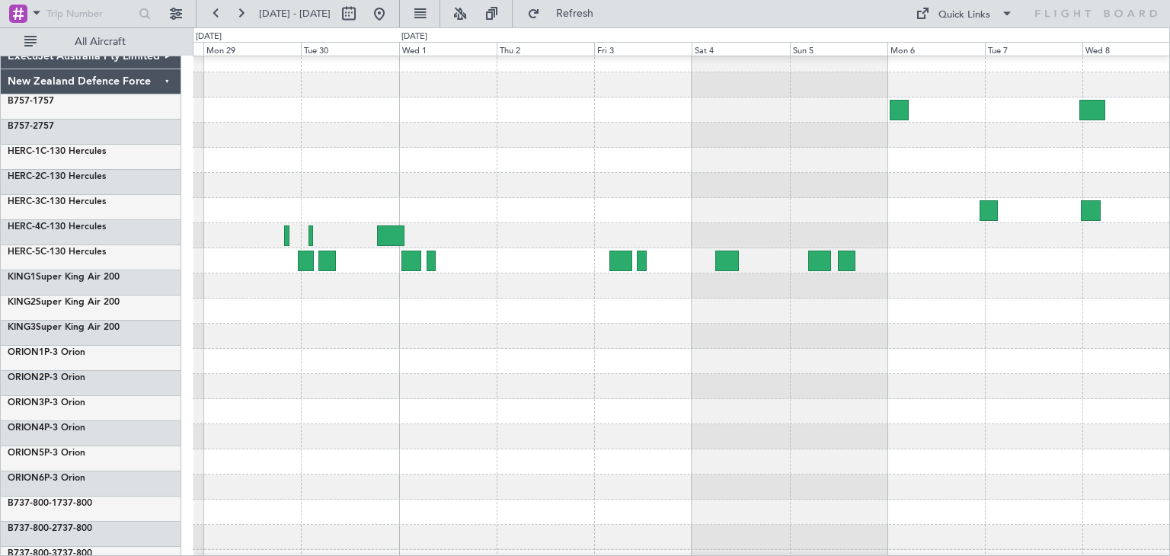
click at [1093, 430] on div at bounding box center [681, 436] width 977 height 25
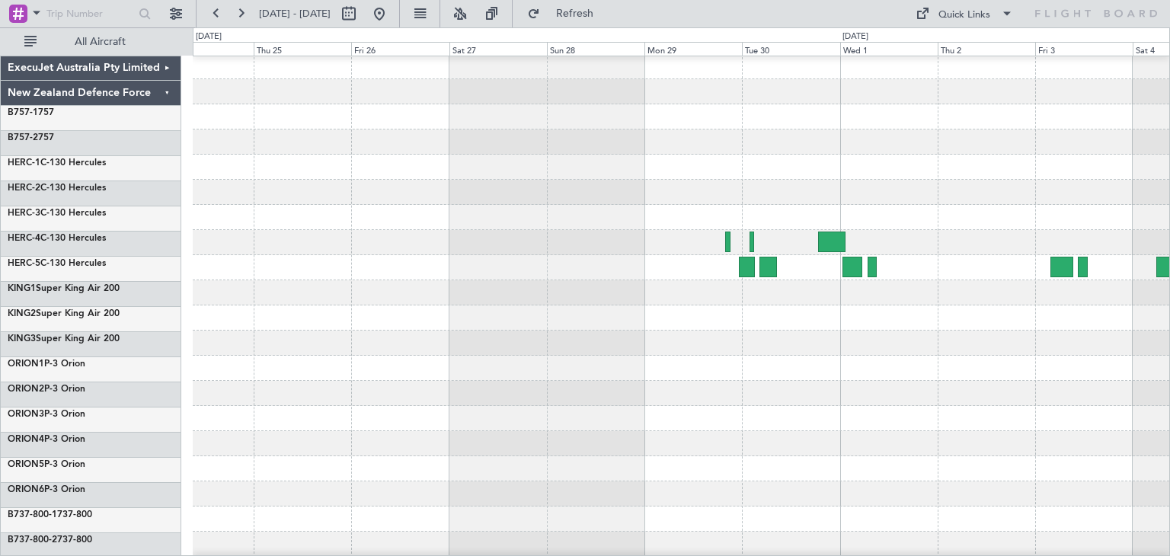
click at [1090, 441] on div at bounding box center [681, 443] width 977 height 25
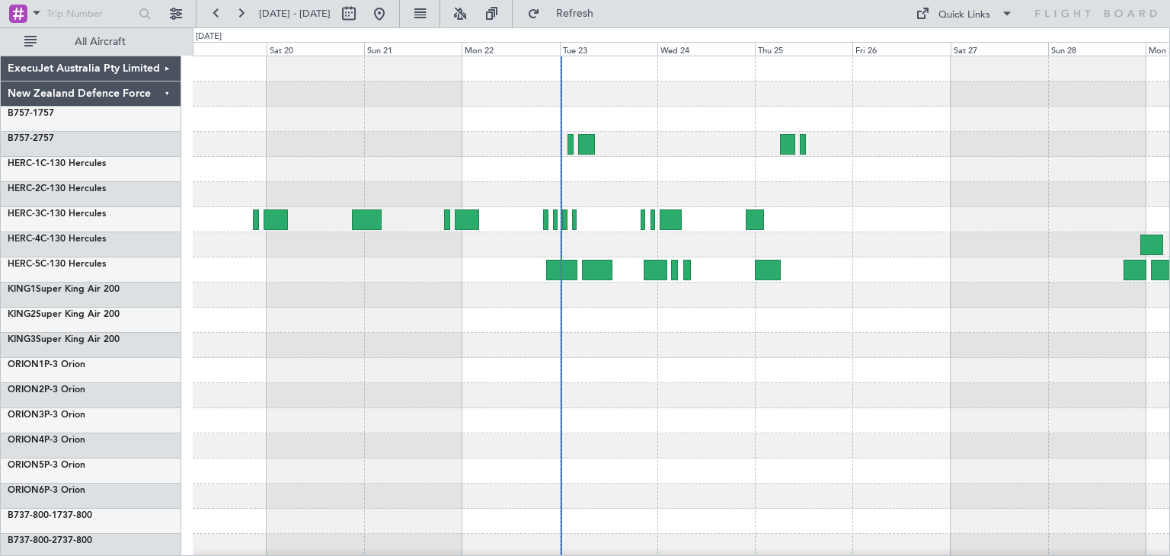
click at [904, 395] on div at bounding box center [681, 370] width 977 height 629
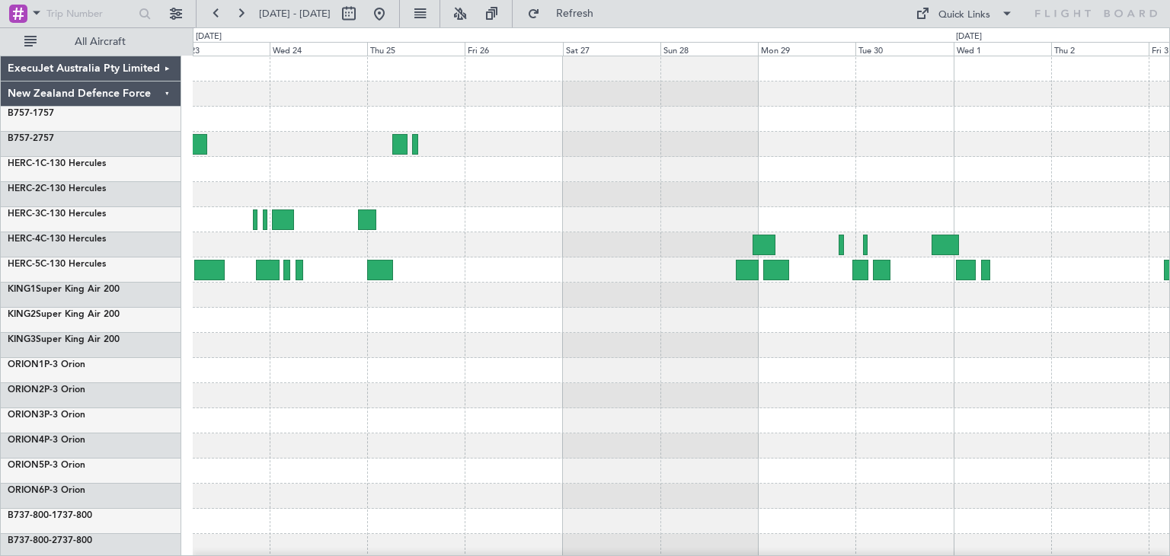
click at [509, 376] on div at bounding box center [681, 370] width 977 height 629
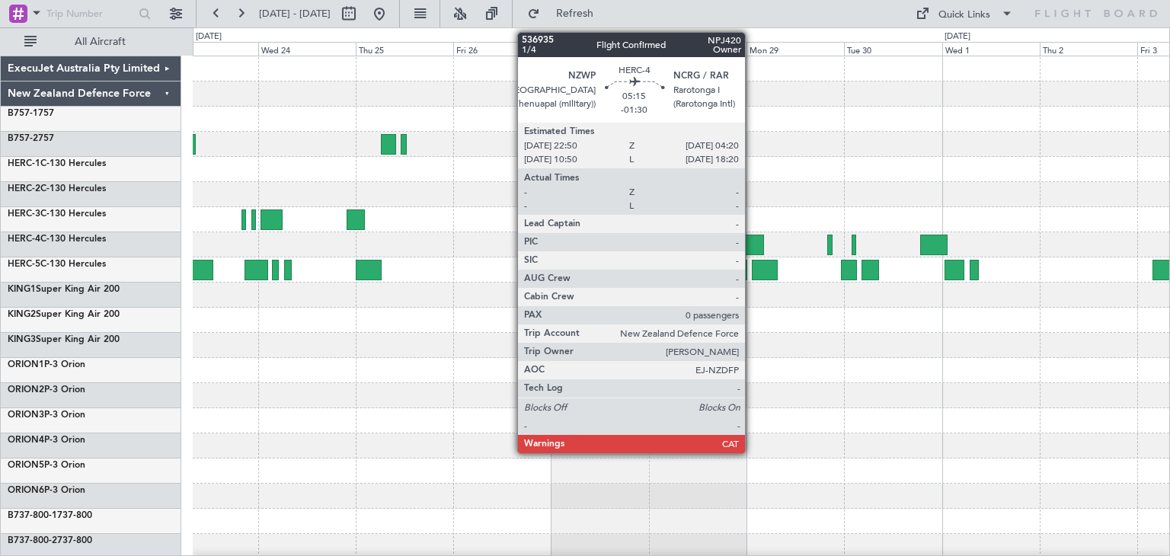
click at [752, 240] on div at bounding box center [752, 245] width 23 height 21
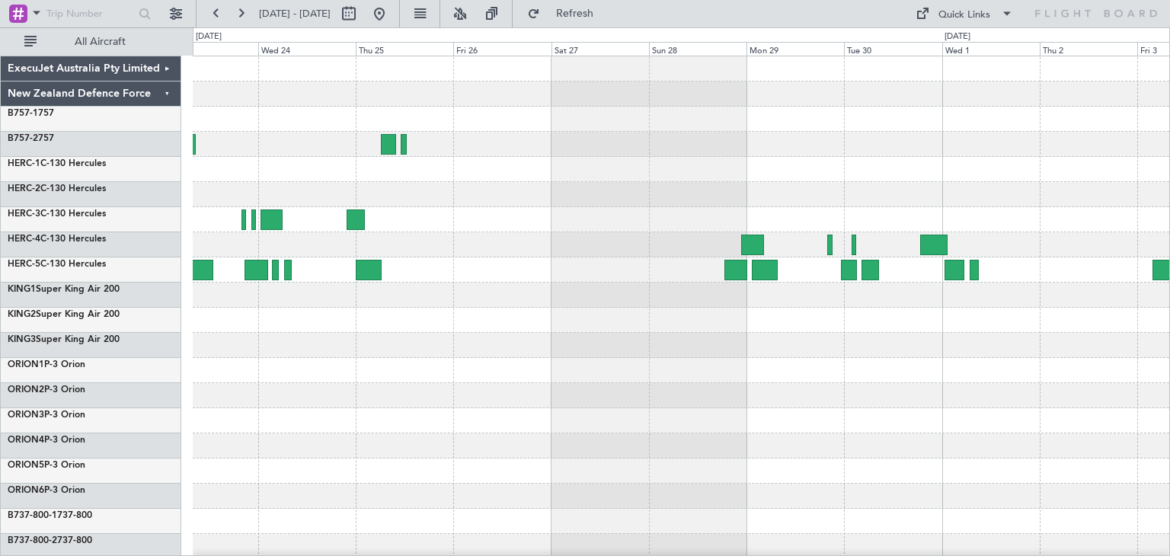
click at [572, 374] on div at bounding box center [681, 370] width 977 height 25
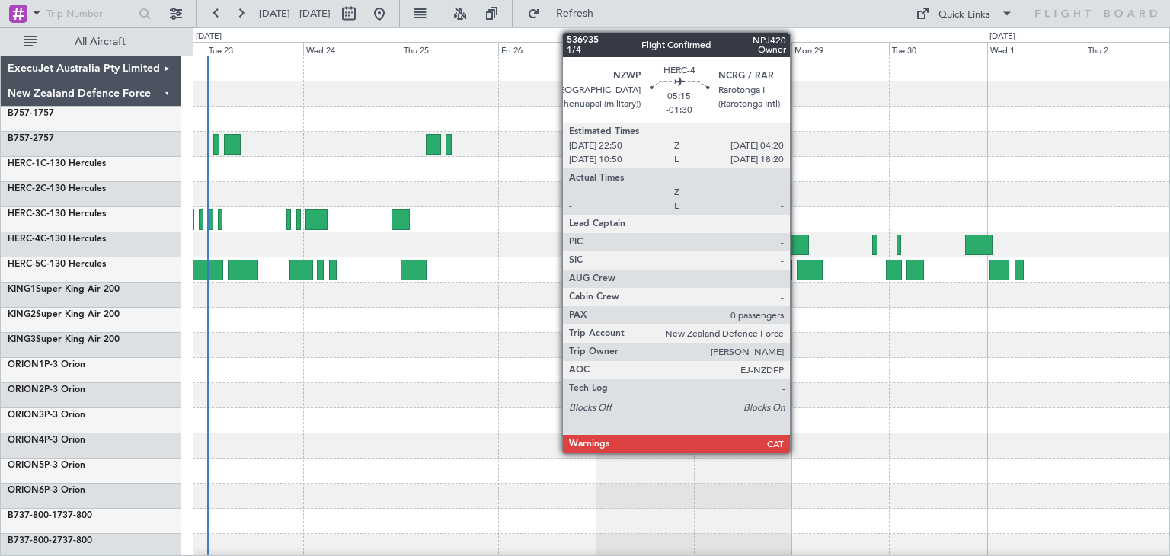
click at [797, 242] on div at bounding box center [797, 245] width 23 height 21
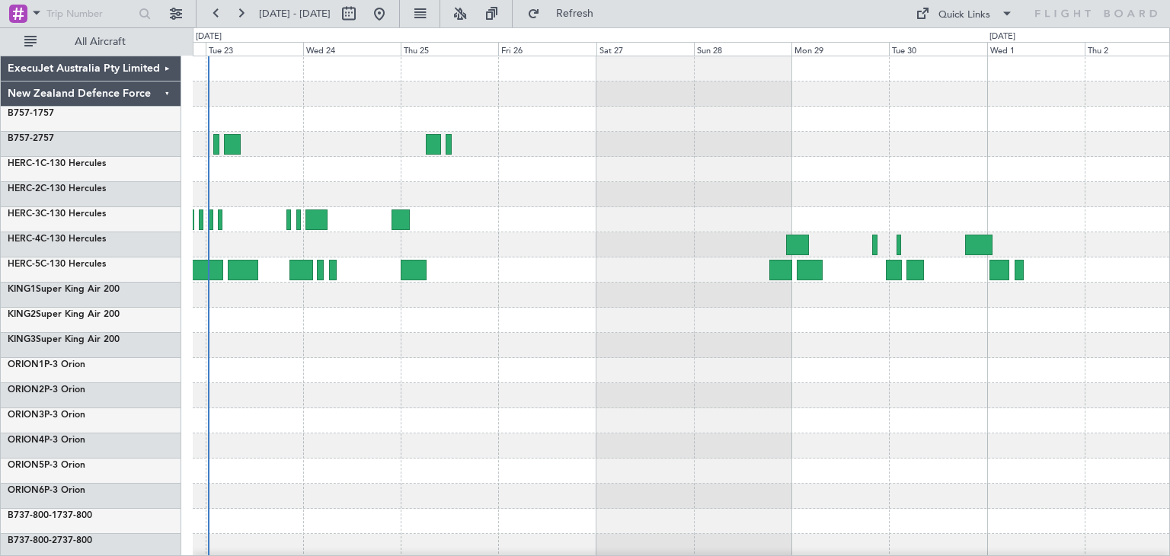
scroll to position [128, 0]
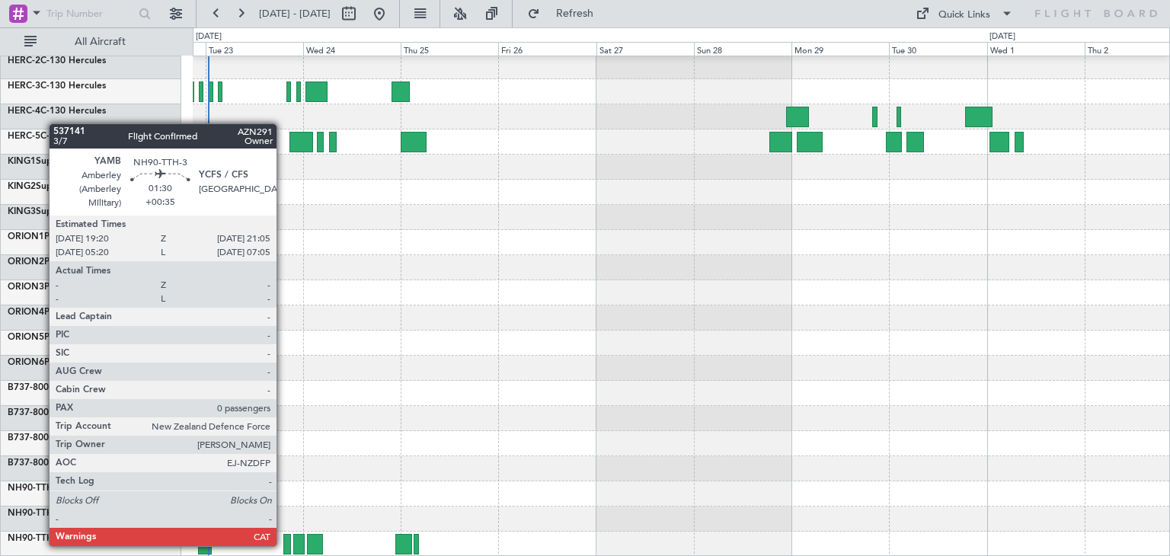
click at [283, 545] on div at bounding box center [287, 544] width 8 height 21
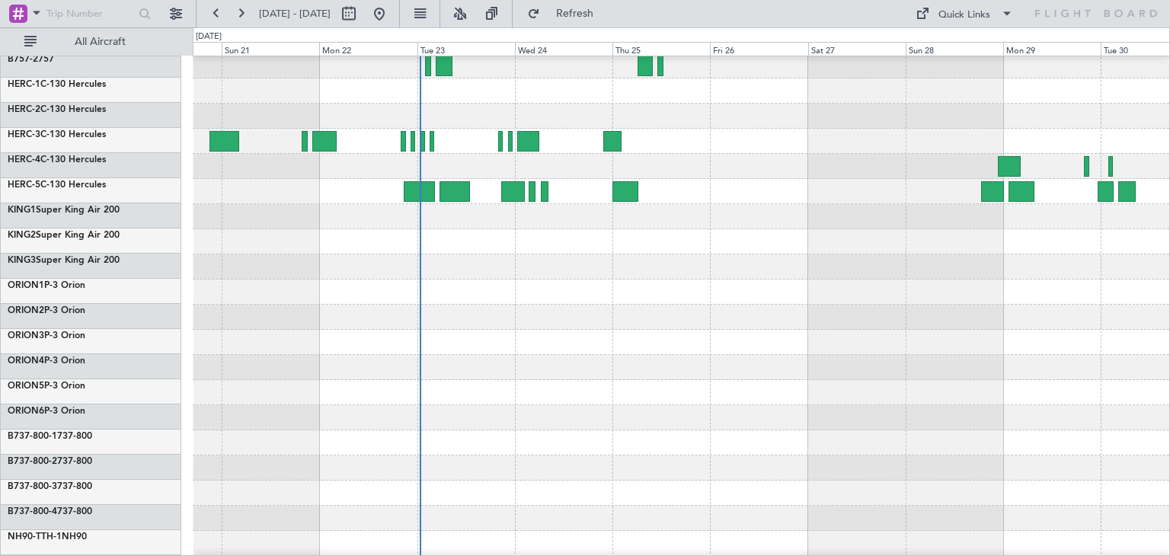
click at [658, 375] on div at bounding box center [681, 367] width 977 height 25
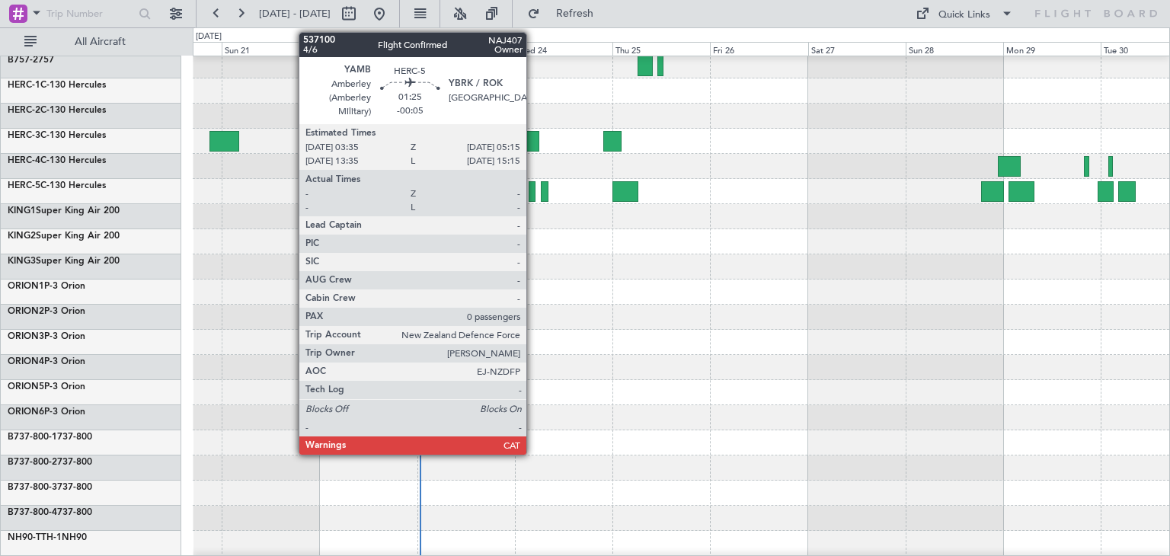
click at [533, 187] on div at bounding box center [532, 191] width 7 height 21
click at [533, 190] on div at bounding box center [532, 191] width 7 height 21
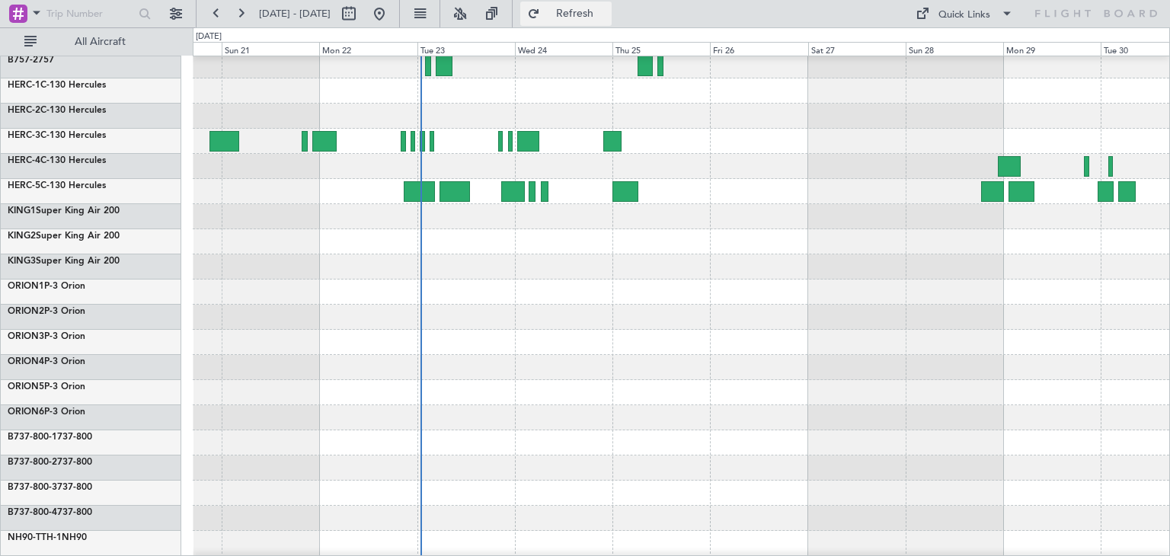
click at [597, 11] on span "Refresh" at bounding box center [575, 13] width 64 height 11
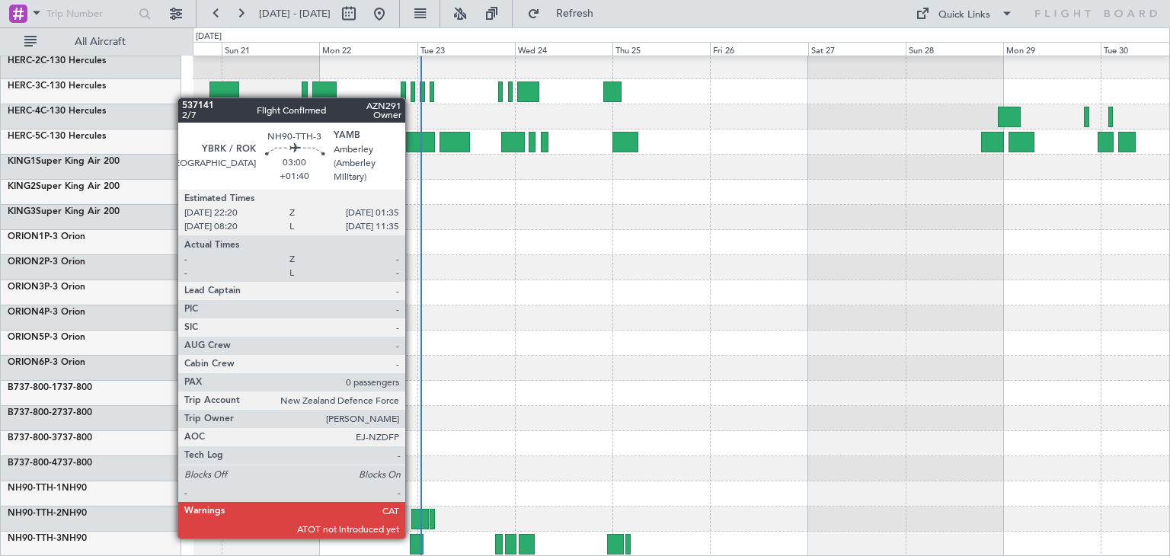
click at [412, 537] on div at bounding box center [417, 544] width 14 height 21
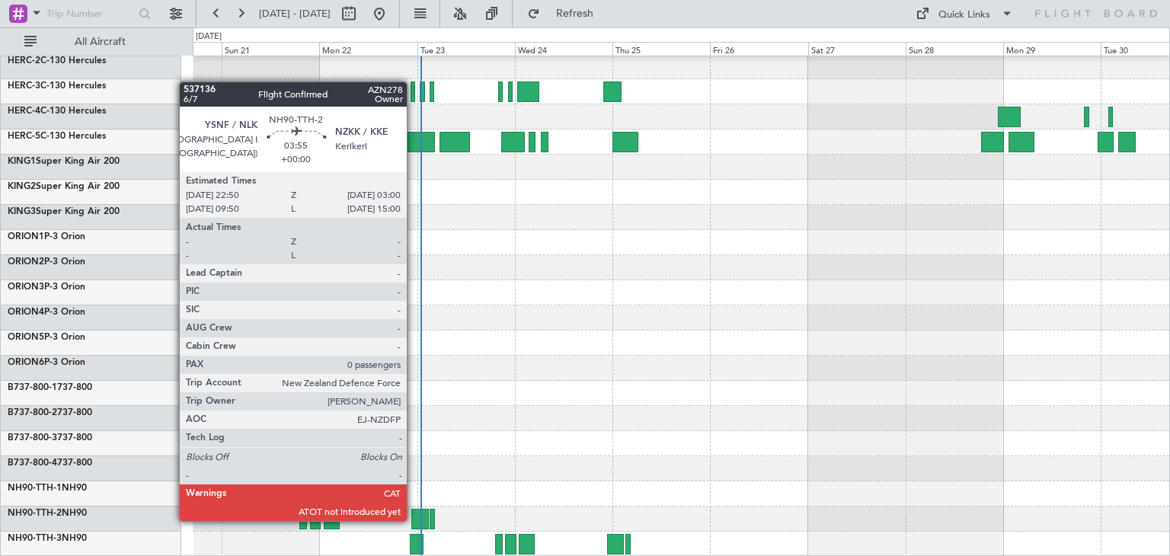
click at [414, 520] on div at bounding box center [420, 519] width 18 height 21
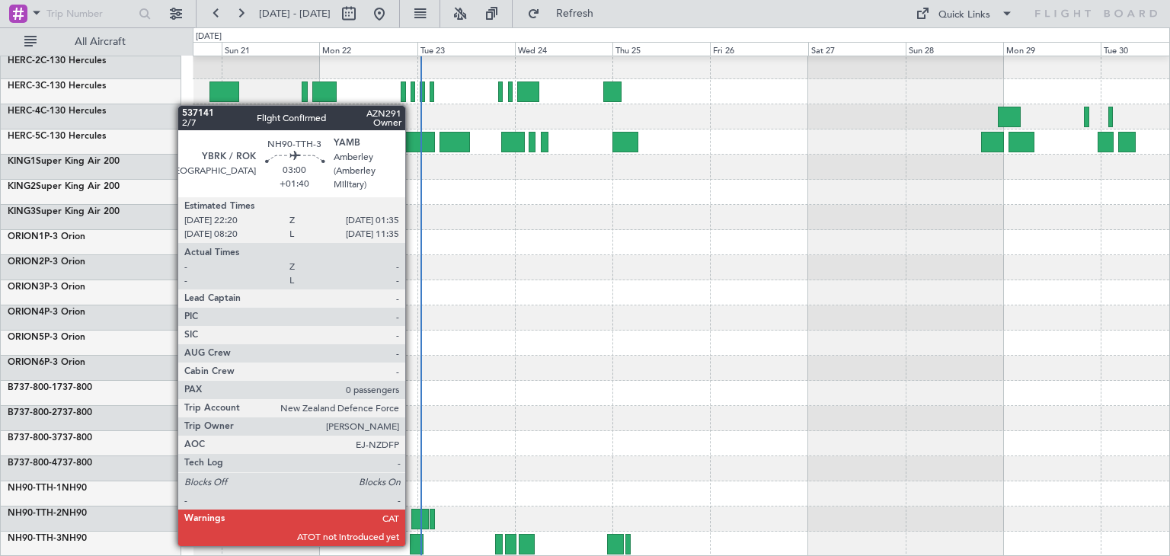
click at [412, 545] on div at bounding box center [417, 544] width 14 height 21
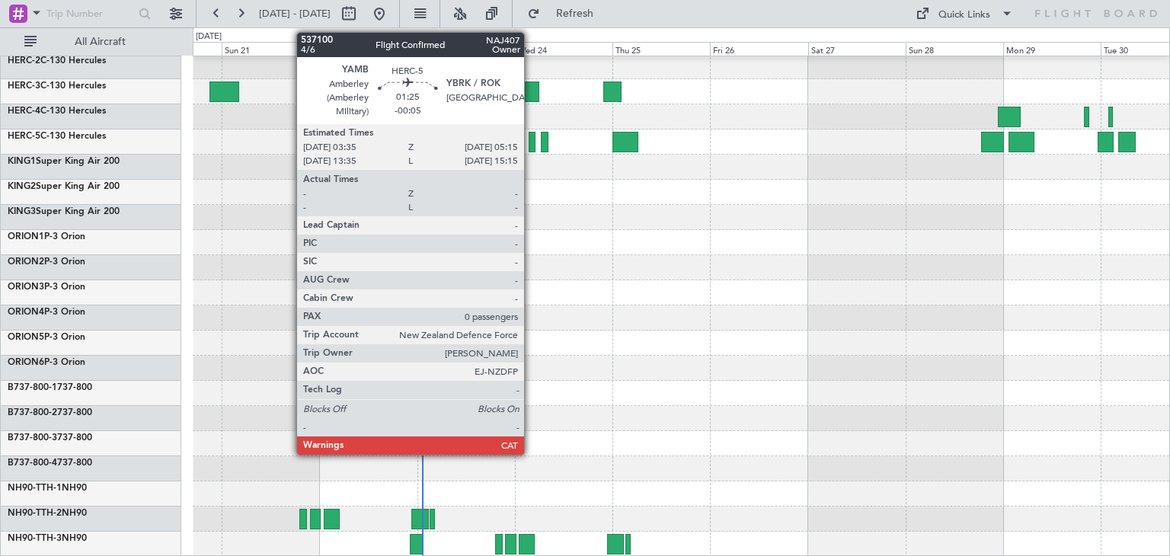
click at [531, 139] on div at bounding box center [532, 142] width 7 height 21
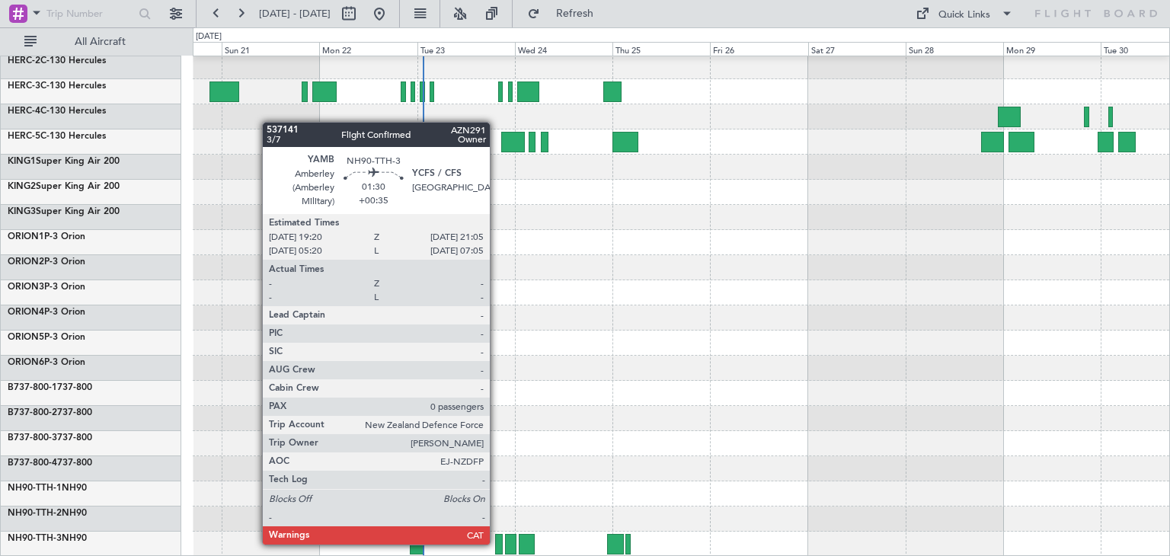
click at [497, 543] on div at bounding box center [499, 544] width 8 height 21
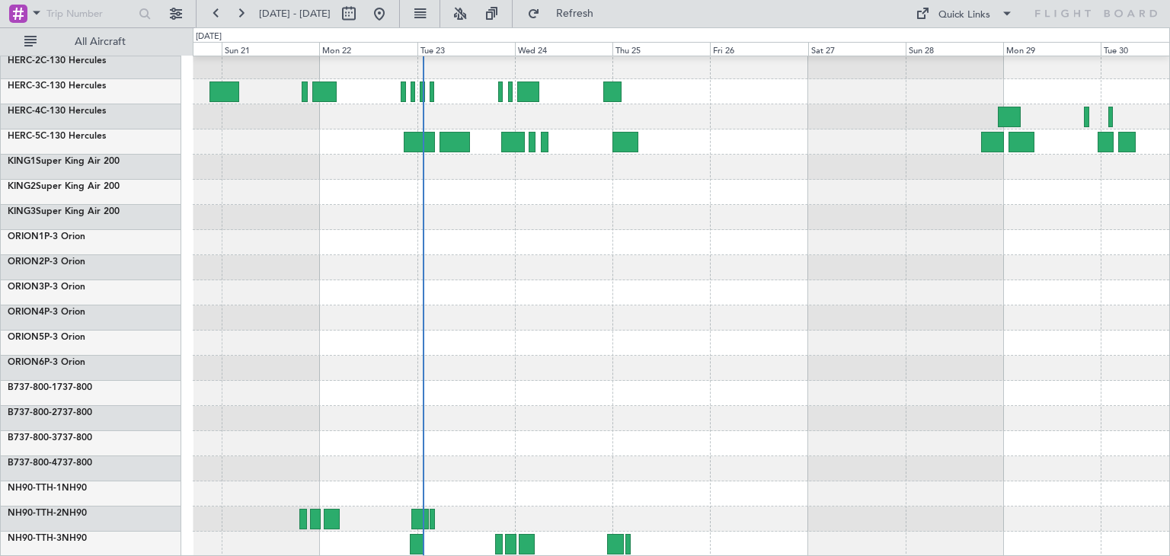
scroll to position [0, 0]
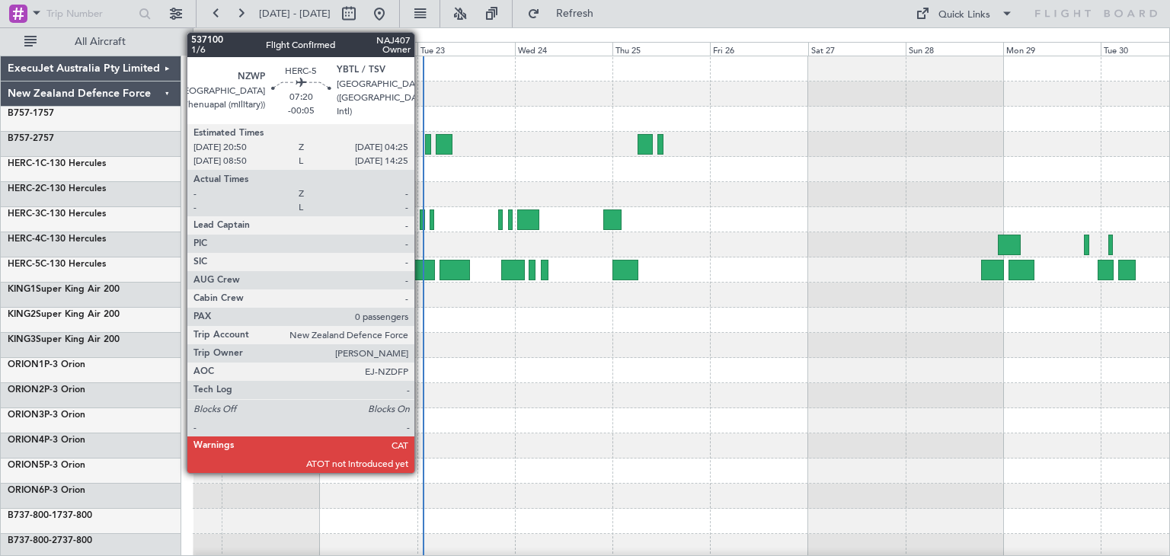
click at [421, 267] on div at bounding box center [419, 270] width 31 height 21
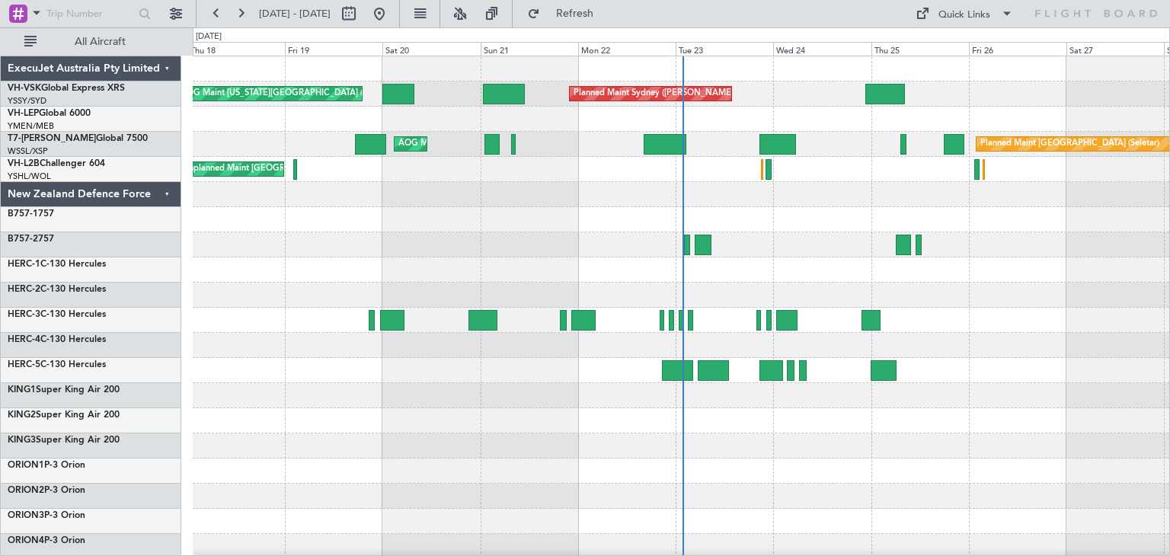
click at [163, 65] on div "ExecuJet Australia Pty Limited" at bounding box center [91, 68] width 181 height 25
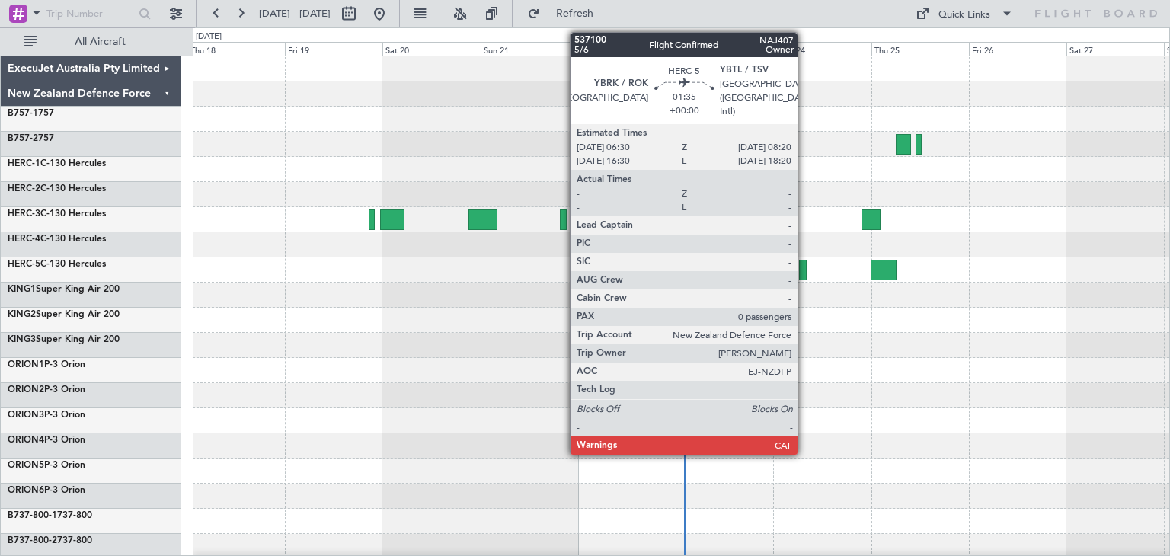
click at [805, 271] on div at bounding box center [803, 270] width 8 height 21
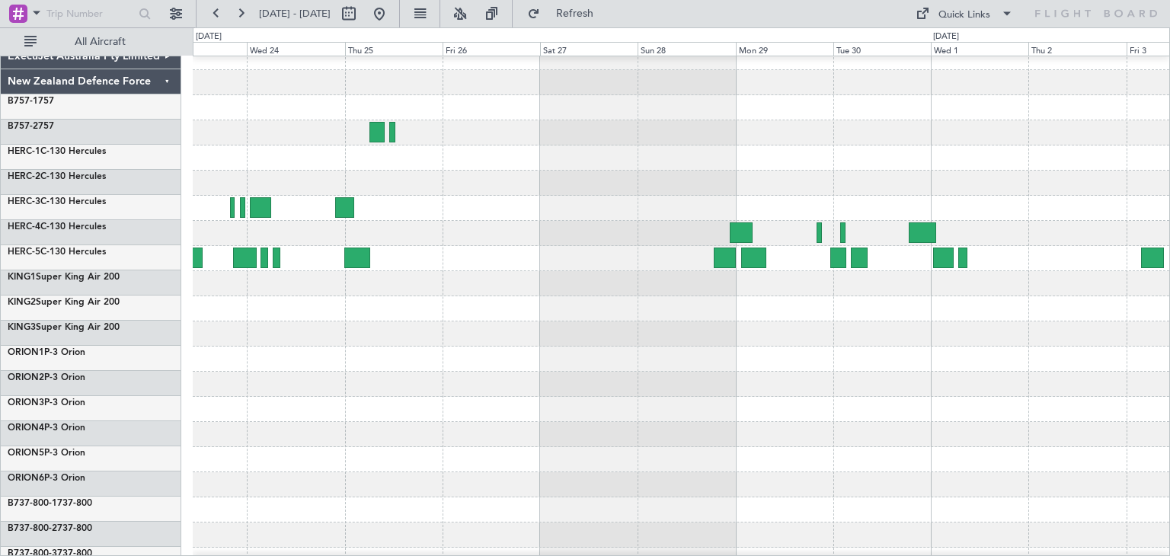
click at [193, 372] on div at bounding box center [681, 384] width 977 height 25
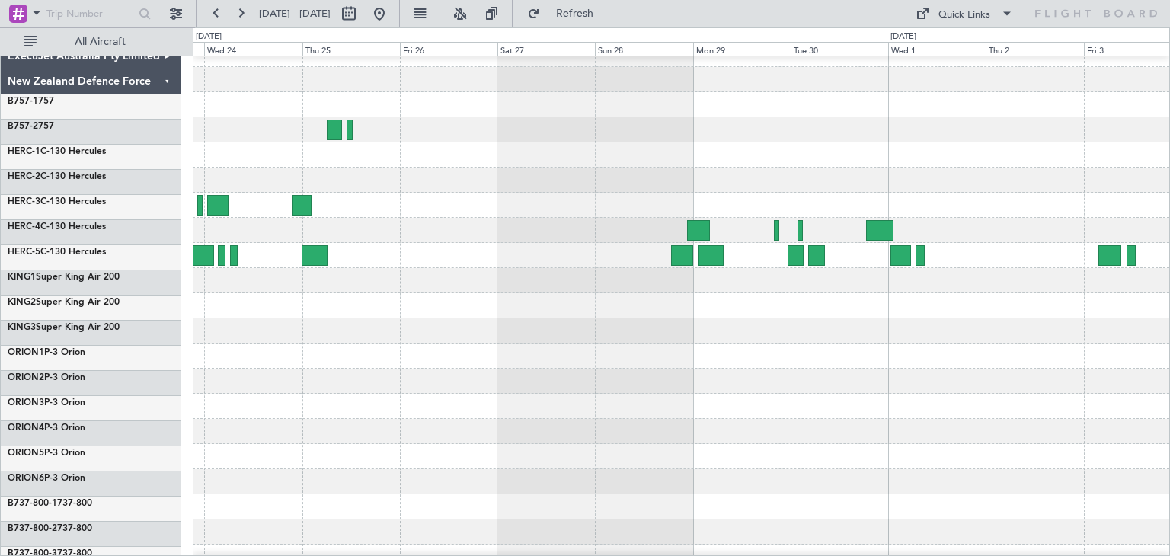
scroll to position [14, 0]
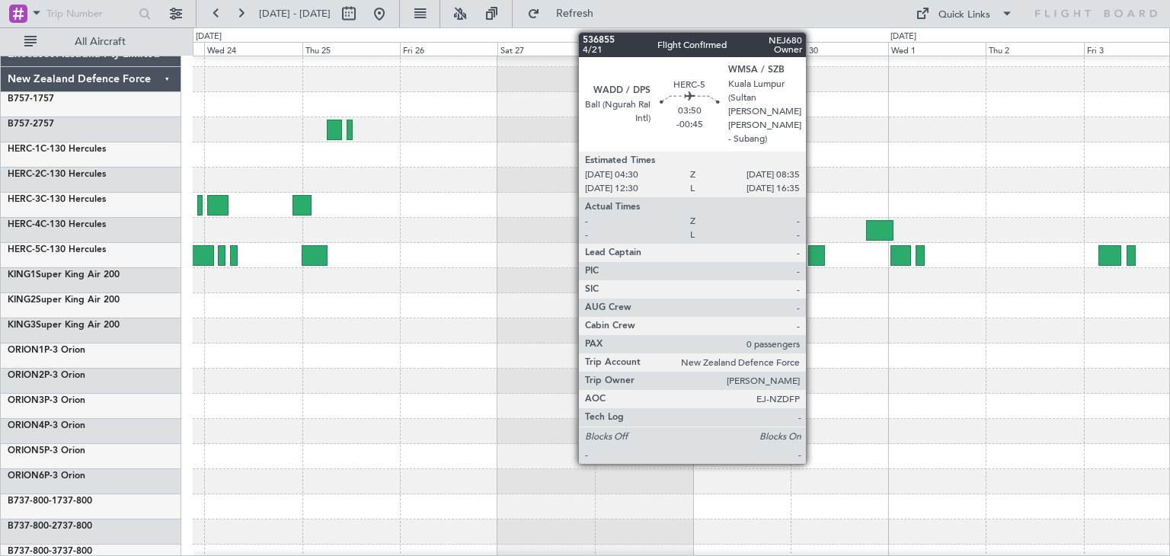
click at [813, 251] on div at bounding box center [816, 255] width 17 height 21
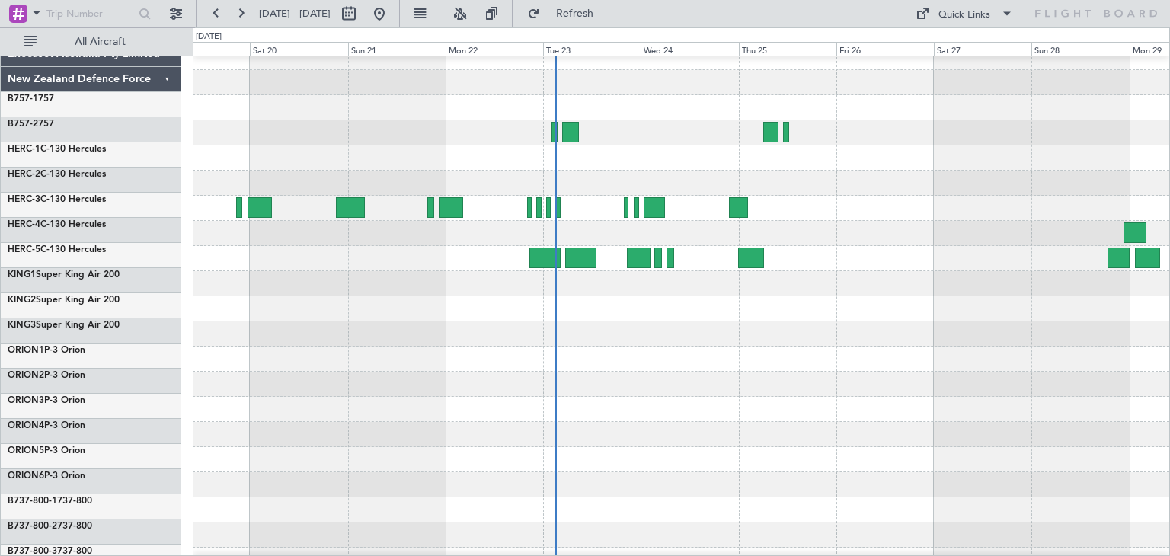
scroll to position [0, 0]
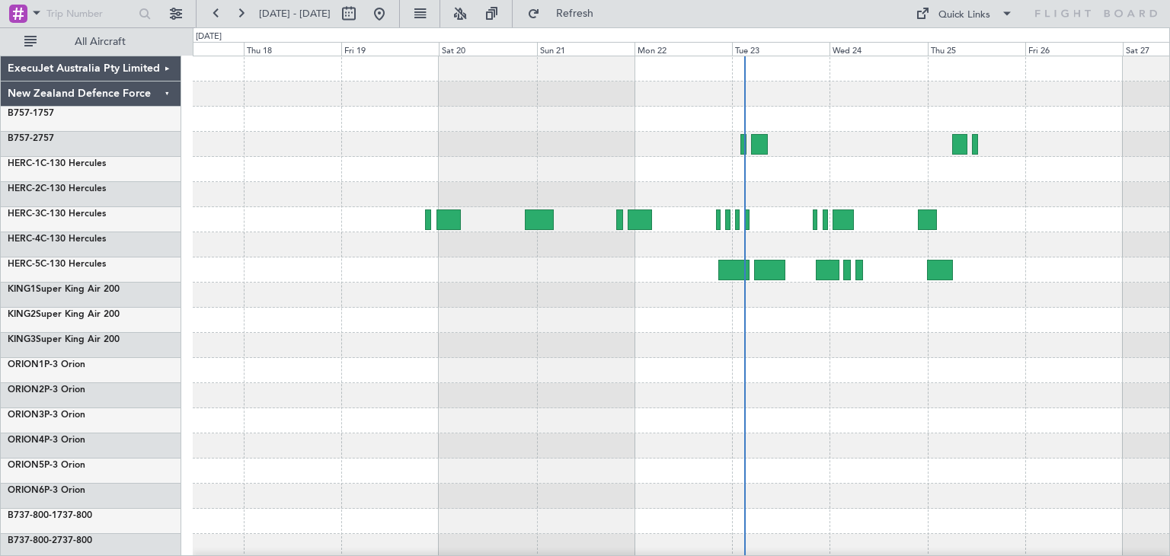
click at [1013, 413] on div at bounding box center [681, 420] width 977 height 25
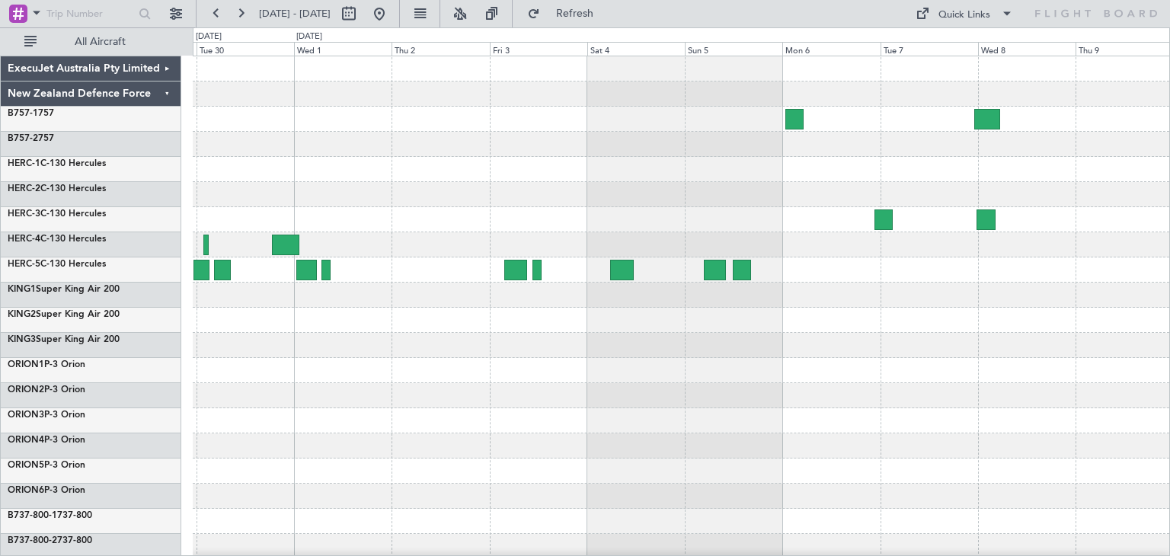
click at [262, 489] on div at bounding box center [681, 370] width 977 height 629
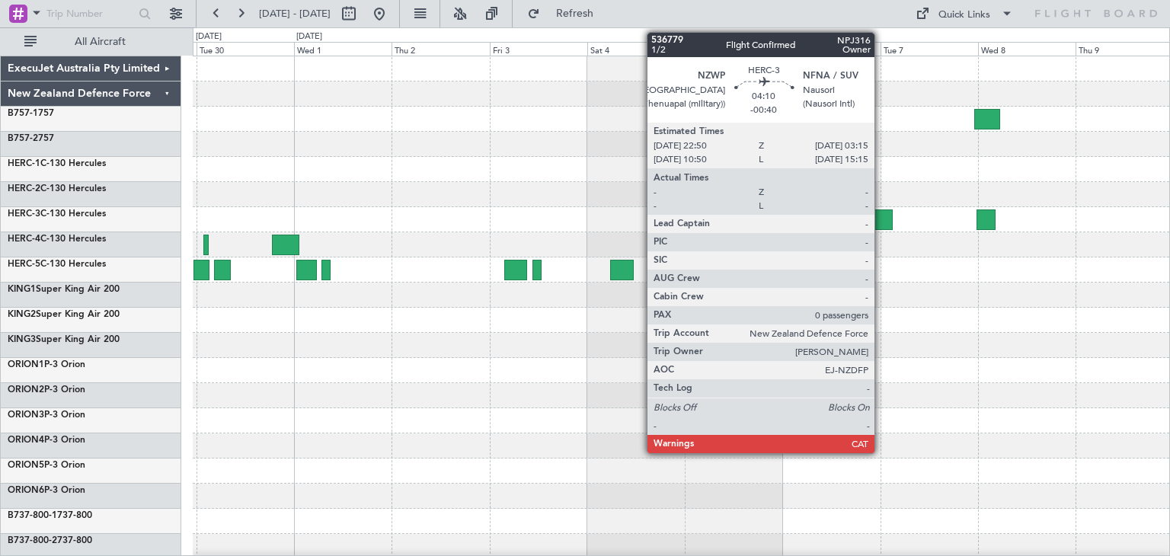
click at [882, 212] on div at bounding box center [884, 220] width 18 height 21
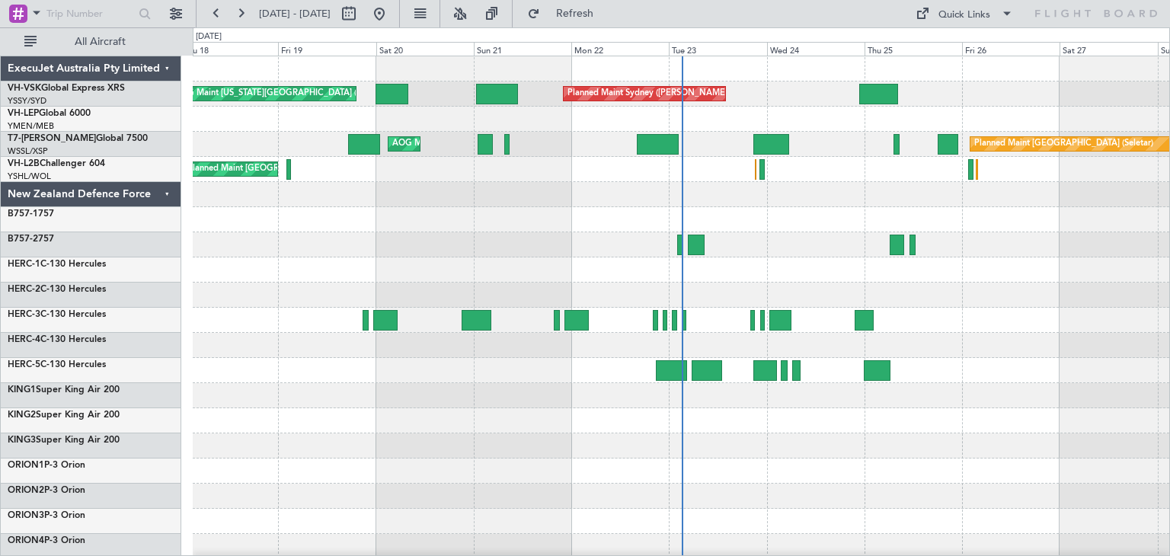
click at [171, 66] on div "ExecuJet Australia Pty Limited" at bounding box center [91, 68] width 181 height 25
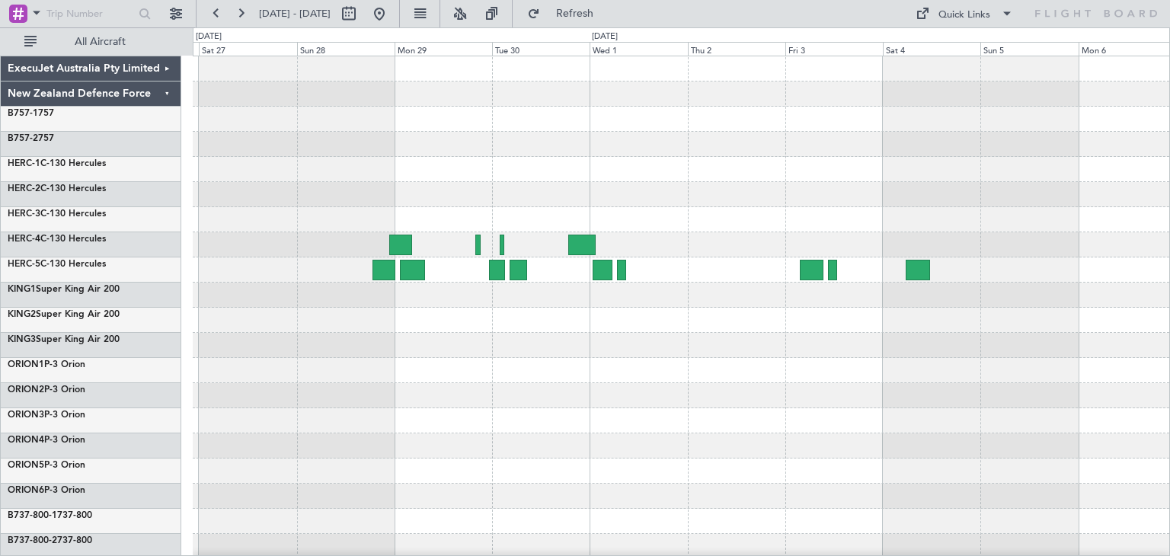
click at [97, 363] on div "ExecuJet Australia Pty Limited New Zealand Defence Force B757-1 757 B757-2 757 …" at bounding box center [585, 291] width 1170 height 529
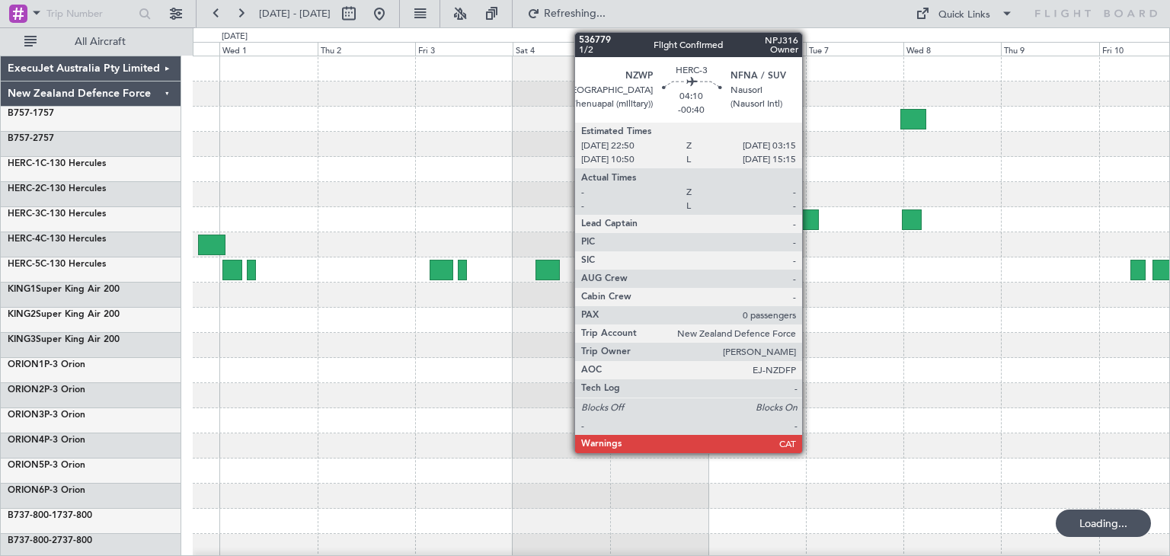
click at [809, 213] on div at bounding box center [810, 220] width 18 height 21
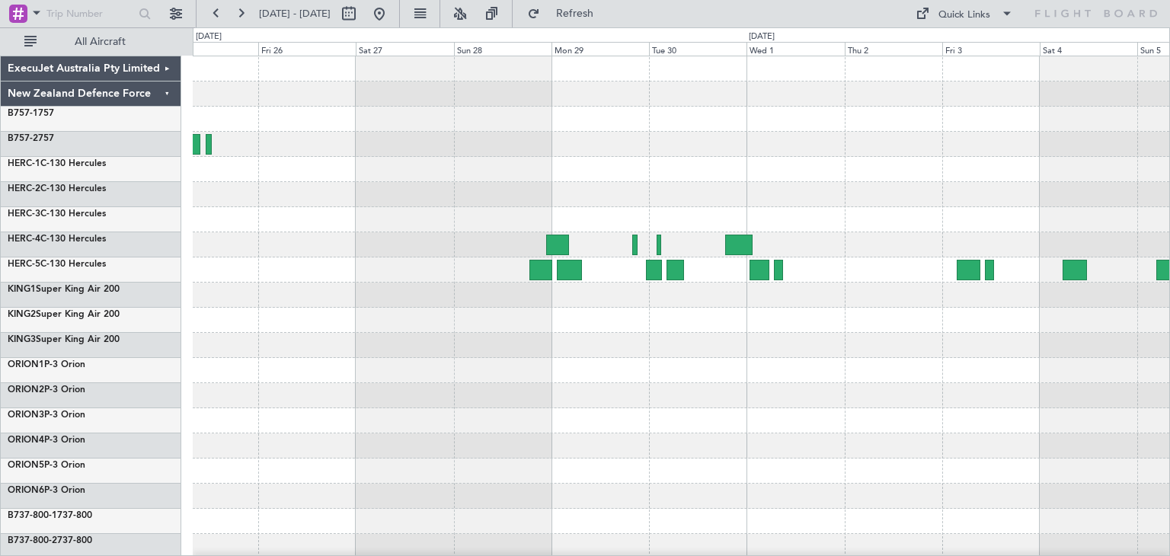
click at [997, 446] on div at bounding box center [681, 370] width 977 height 629
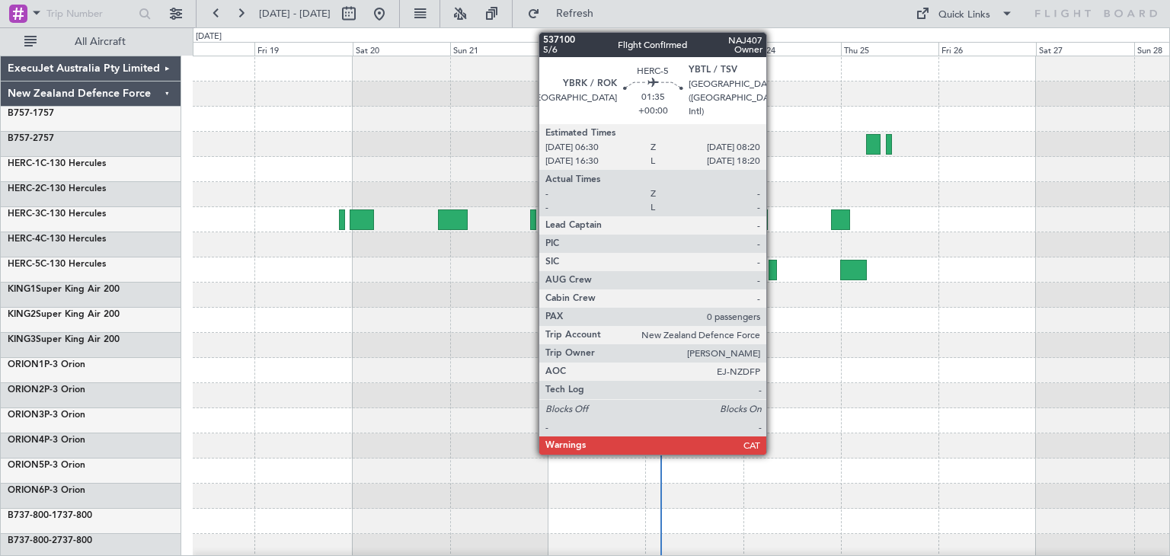
click at [773, 273] on div at bounding box center [773, 270] width 8 height 21
click at [776, 270] on div at bounding box center [773, 270] width 8 height 21
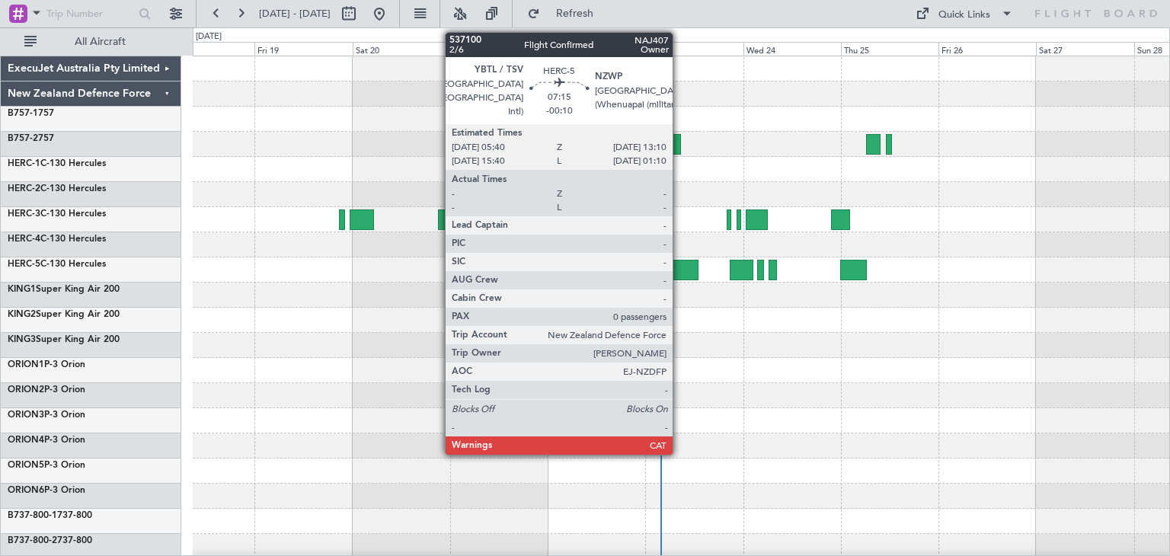
click at [680, 266] on div at bounding box center [683, 270] width 31 height 21
